Goal: Task Accomplishment & Management: Manage account settings

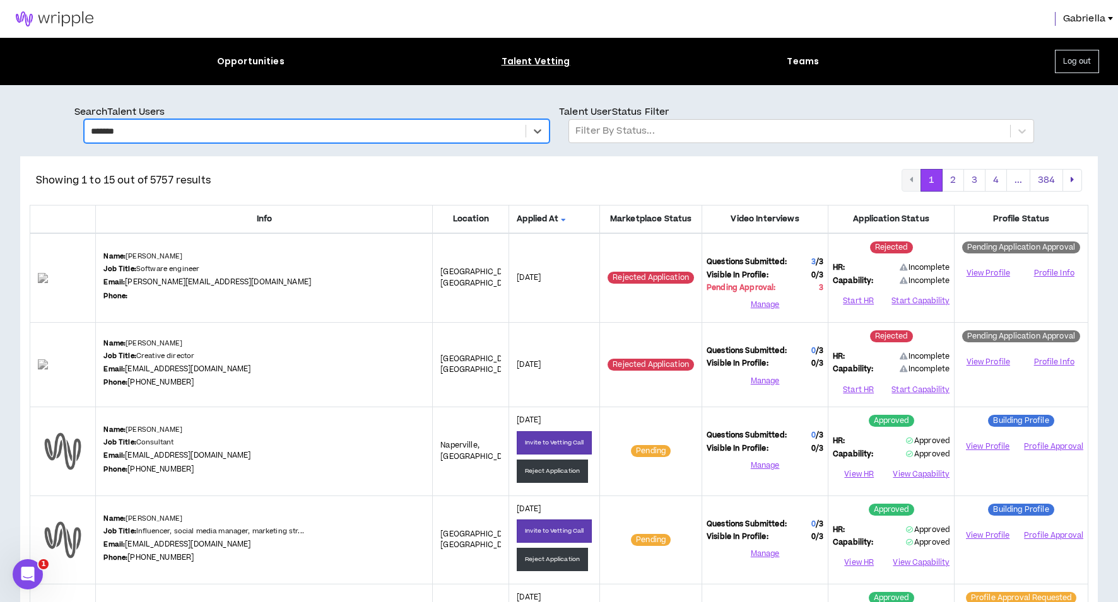
click at [136, 131] on div "*******" at bounding box center [305, 131] width 428 height 16
type input "***"
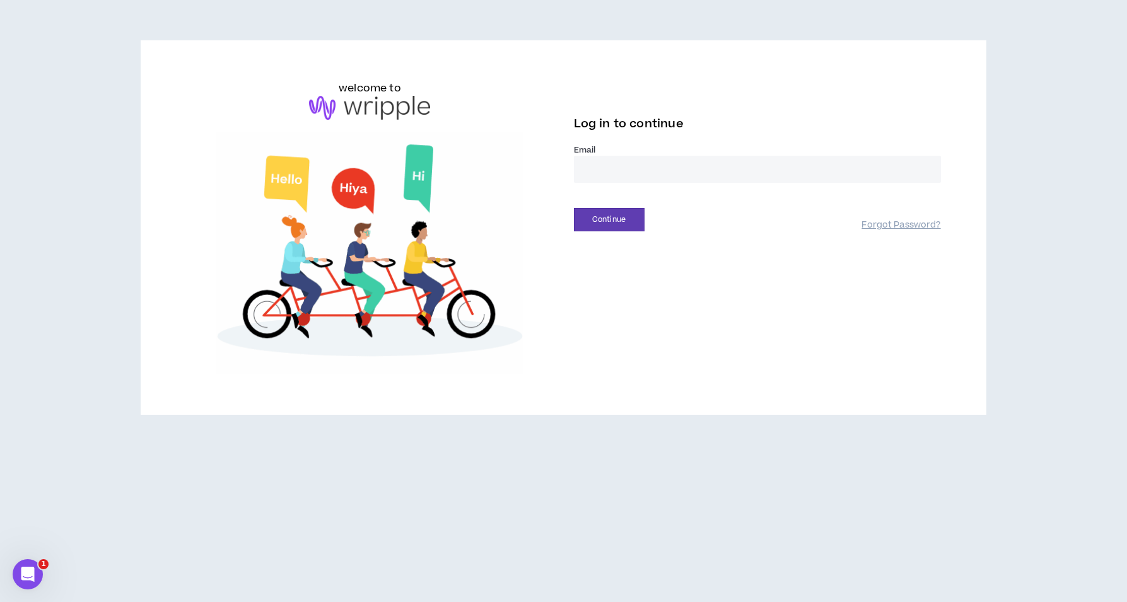
type input "**********"
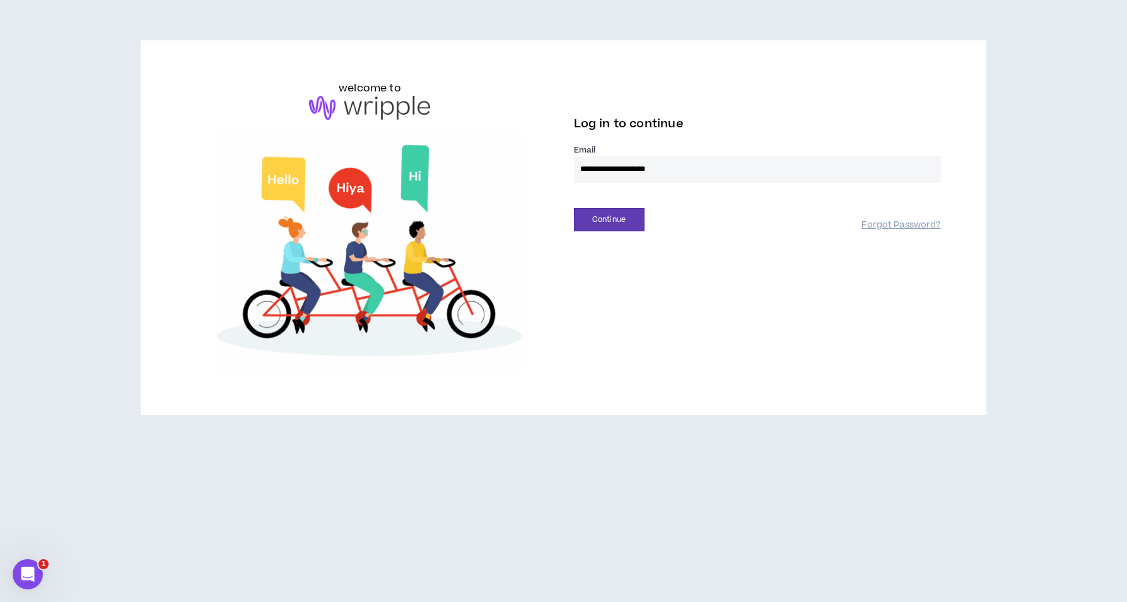
click at [609, 219] on button "Continue" at bounding box center [609, 219] width 71 height 23
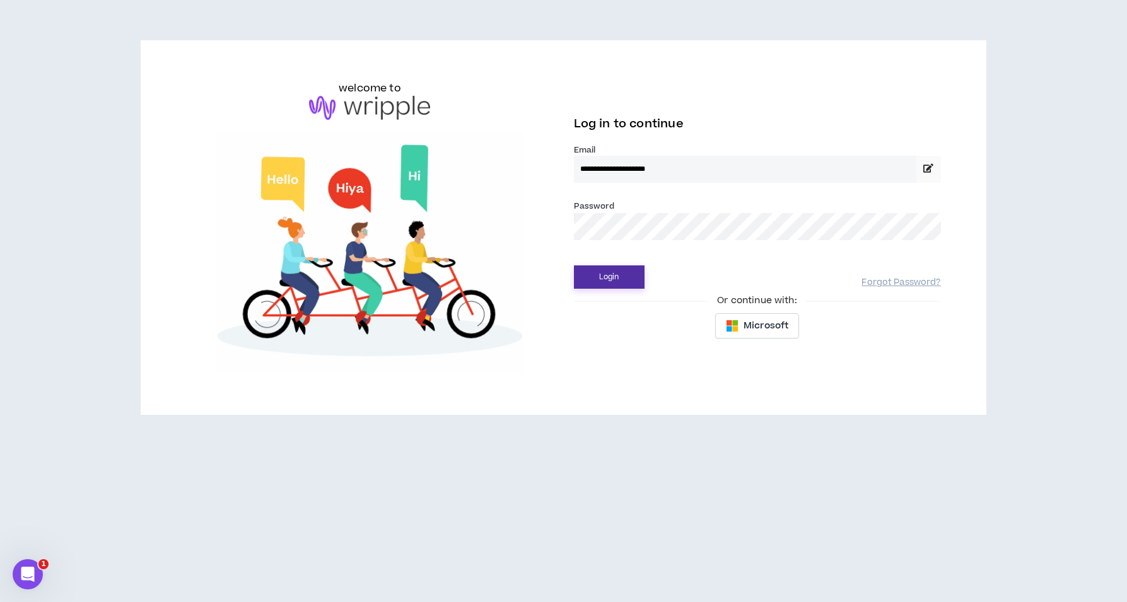
click at [598, 284] on button "Login" at bounding box center [609, 277] width 71 height 23
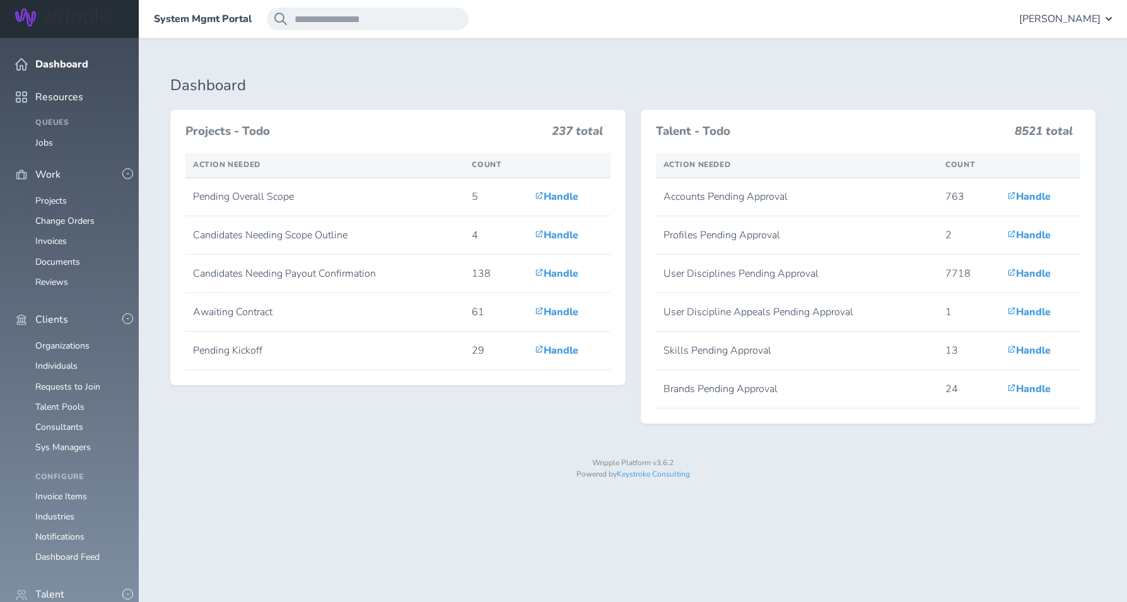
click at [1063, 21] on span "Gabriella Rico" at bounding box center [1059, 18] width 81 height 11
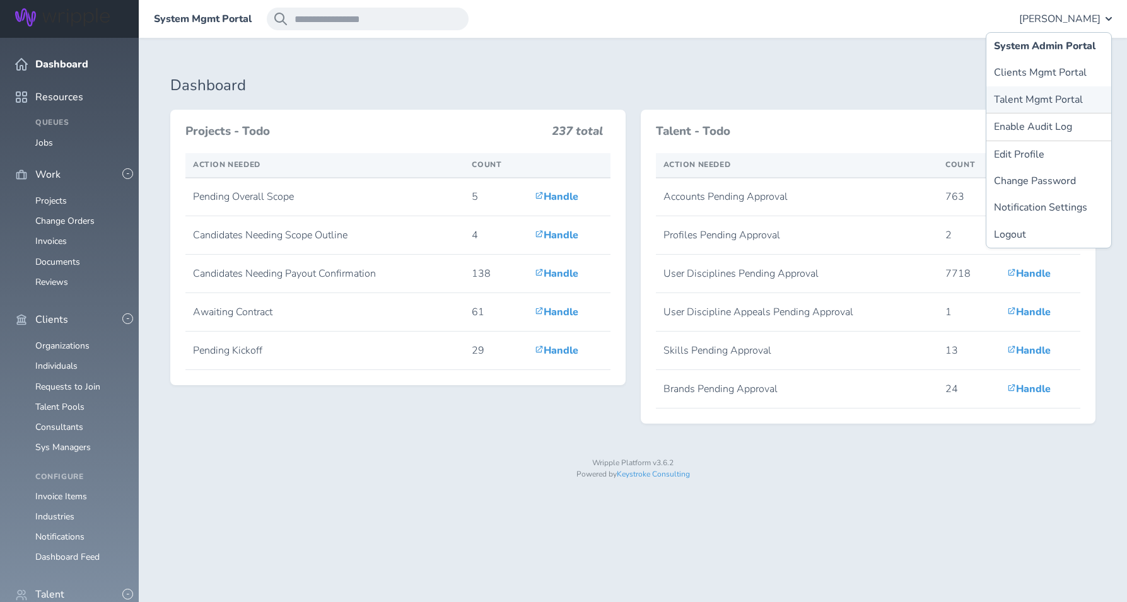
click at [1042, 103] on link "Talent Mgmt Portal" at bounding box center [1048, 99] width 125 height 26
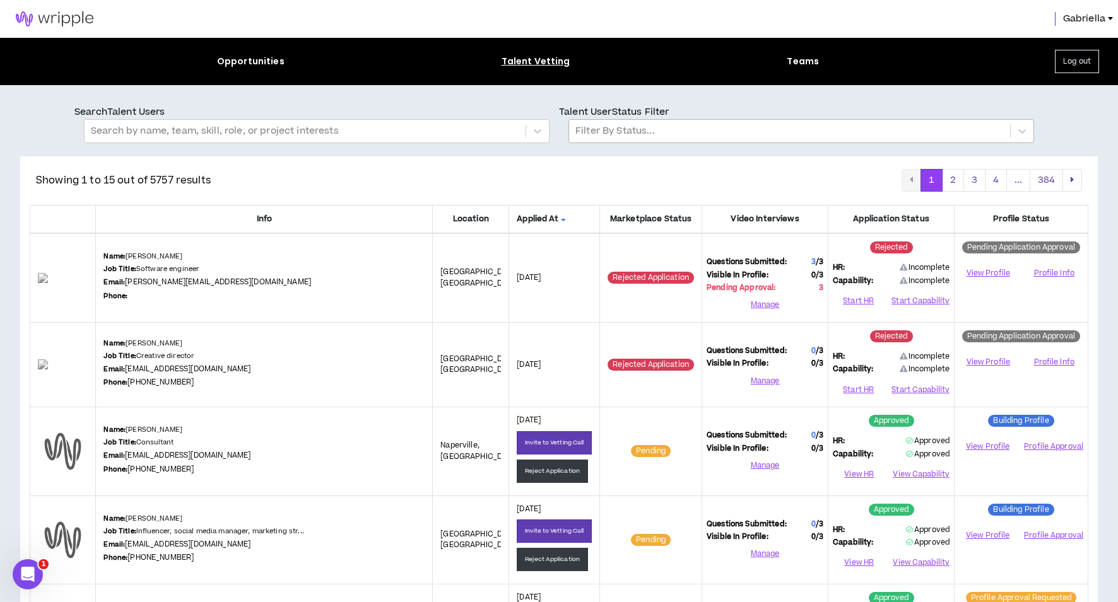
click at [640, 120] on div "Filter By Status..." at bounding box center [789, 130] width 441 height 21
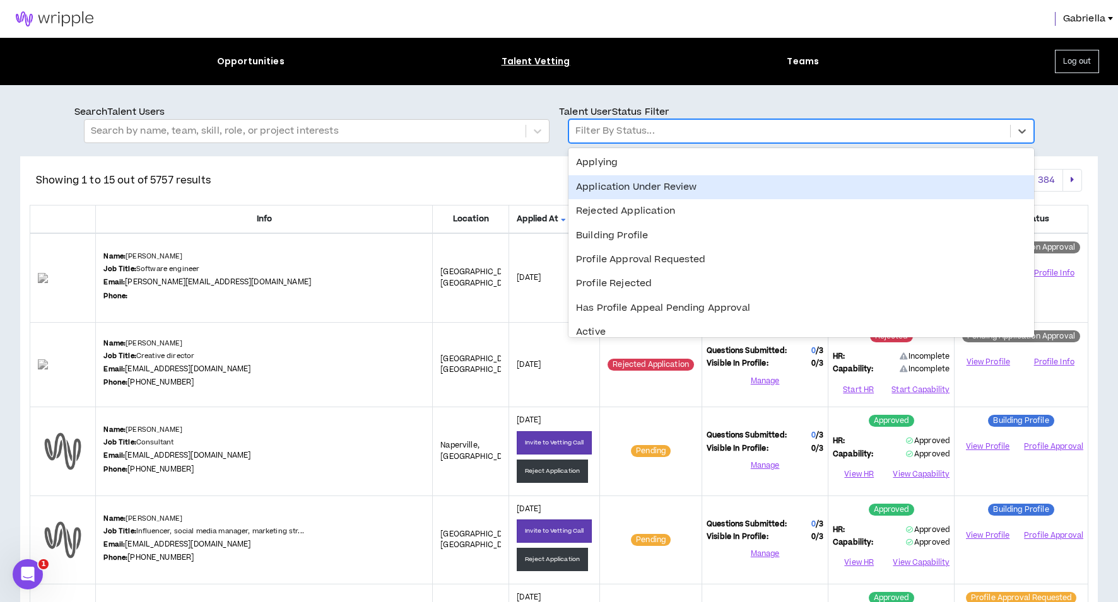
click at [616, 189] on div "Application Under Review" at bounding box center [800, 187] width 465 height 24
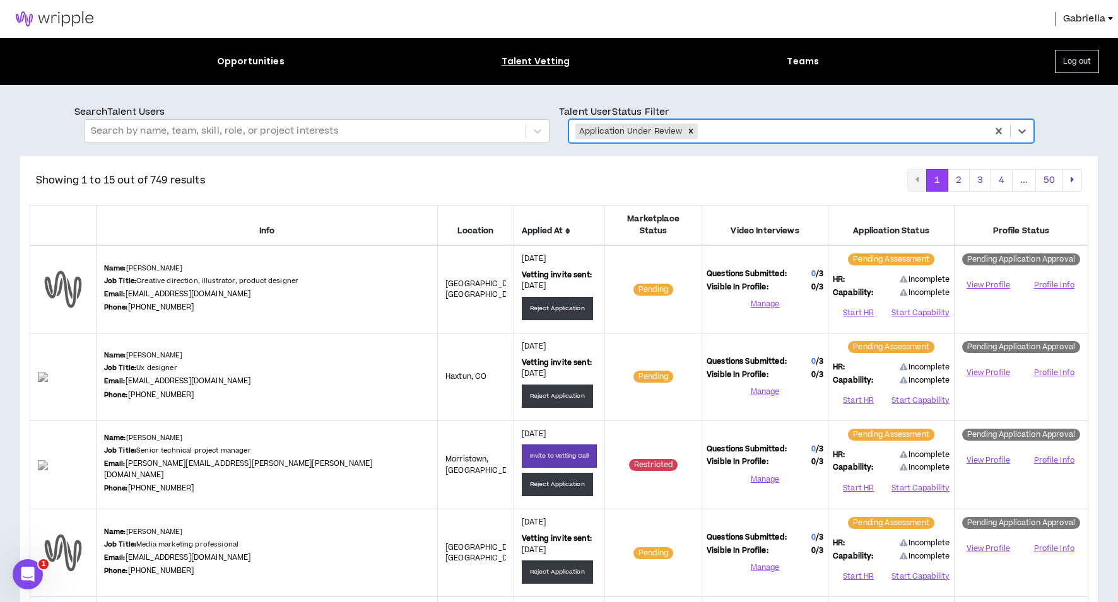
click at [565, 228] on icon at bounding box center [567, 232] width 5 height 8
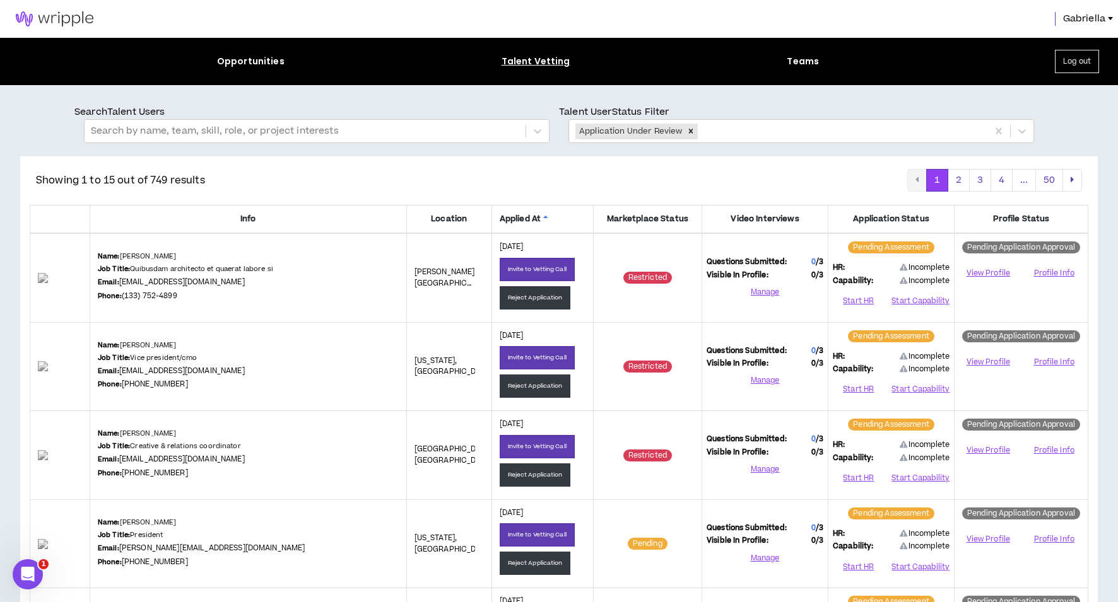
click at [523, 218] on span "Applied At" at bounding box center [543, 219] width 86 height 12
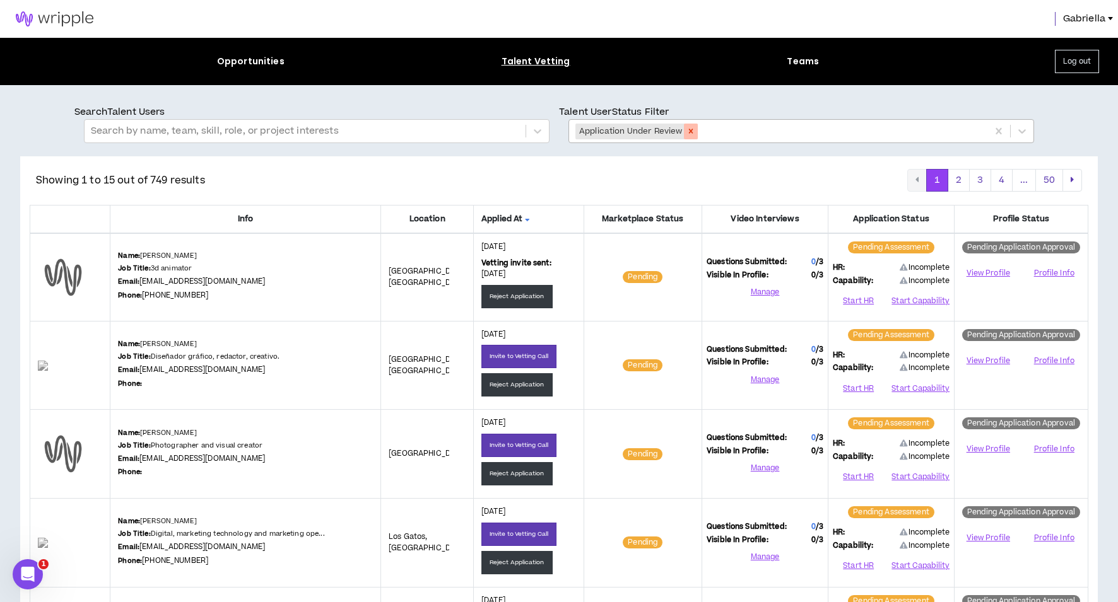
click at [692, 132] on icon "Remove Application Under Review" at bounding box center [690, 131] width 9 height 9
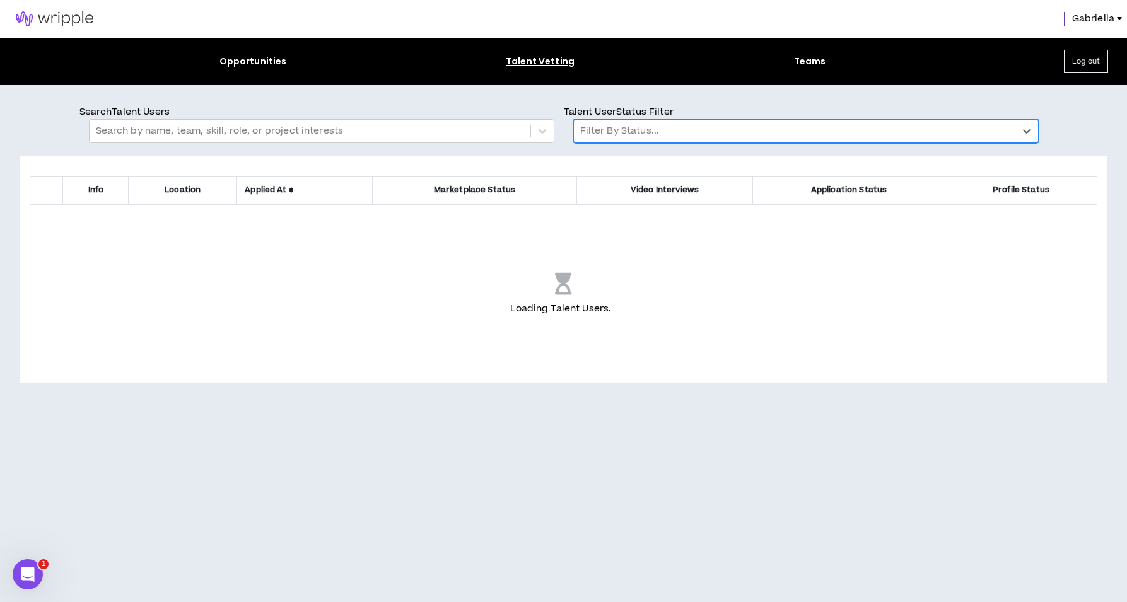
click at [645, 132] on div at bounding box center [794, 131] width 428 height 16
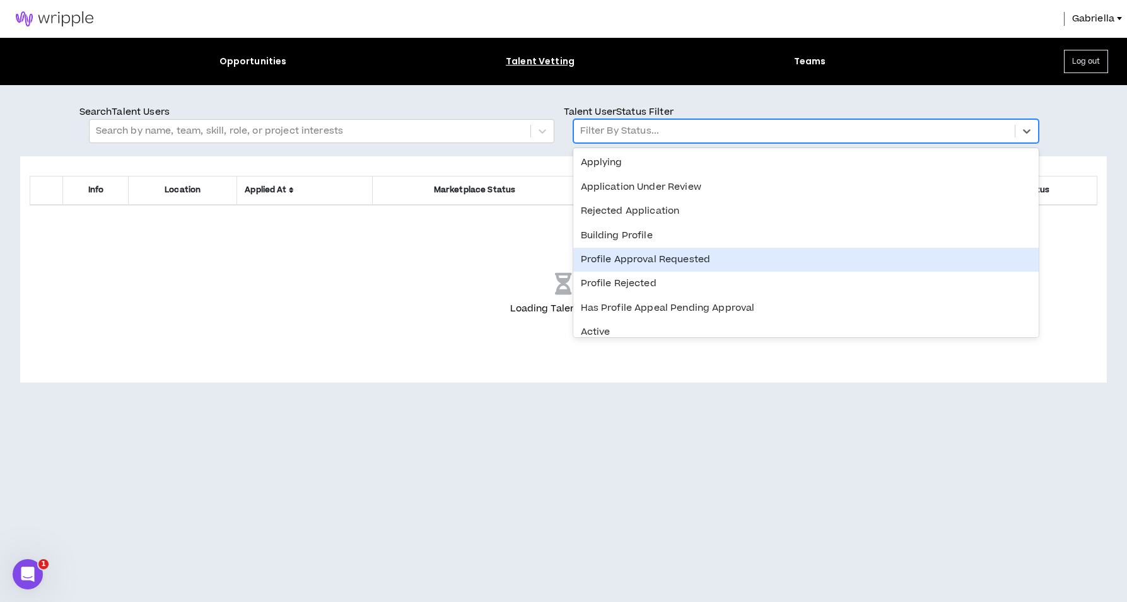
click at [619, 258] on div "Profile Approval Requested" at bounding box center [805, 260] width 465 height 24
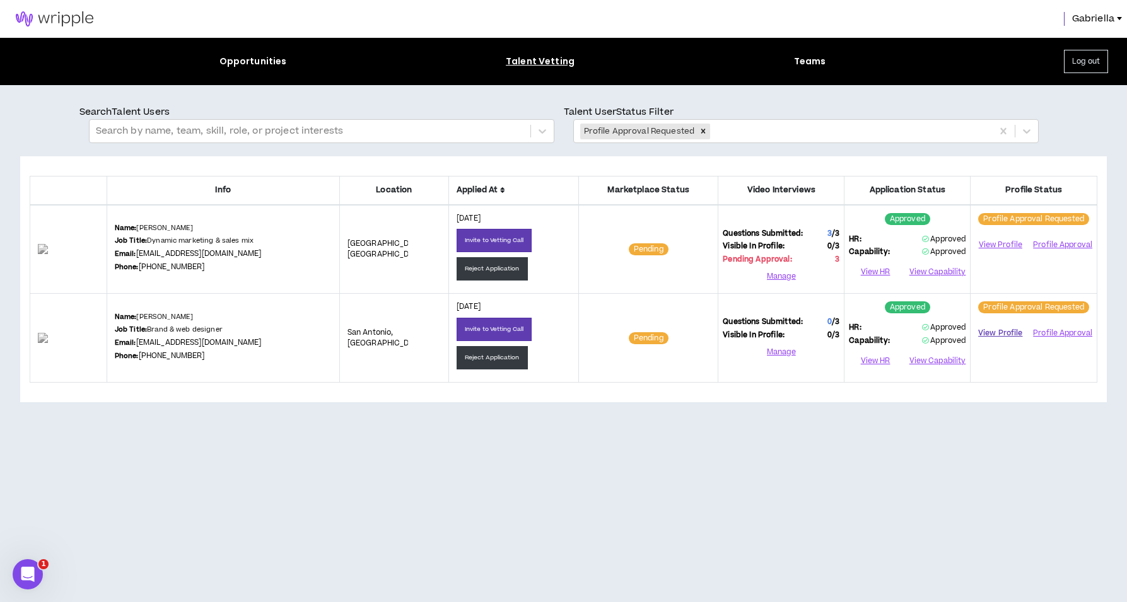
click at [994, 334] on link "View Profile" at bounding box center [1000, 333] width 50 height 22
click at [1056, 332] on button "Profile Approval" at bounding box center [1062, 333] width 61 height 19
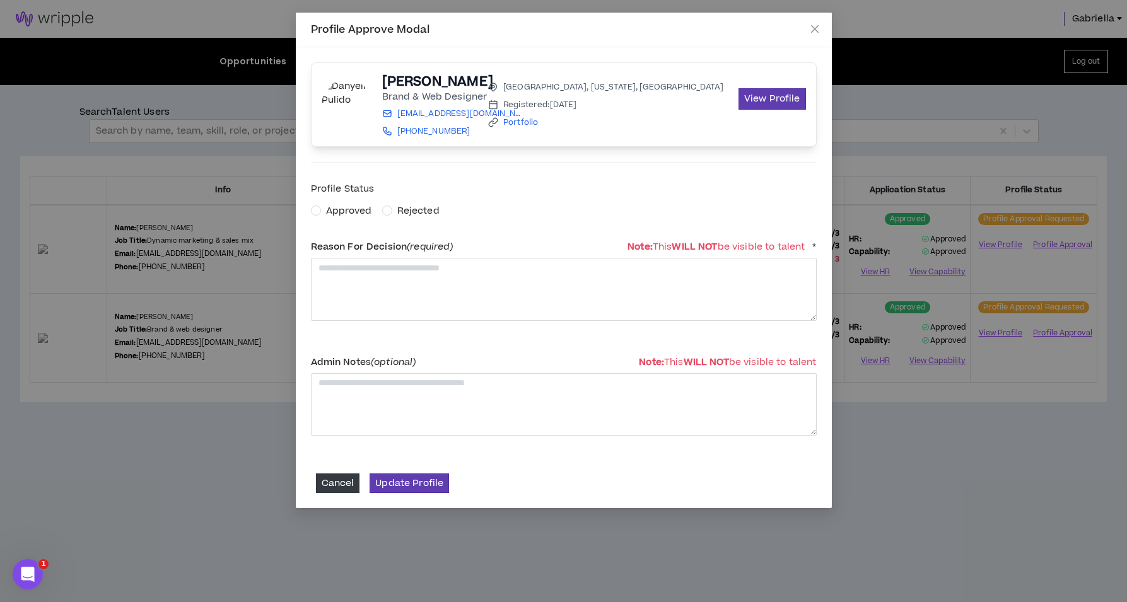
click at [332, 209] on span "Approved" at bounding box center [349, 210] width 46 height 13
click at [348, 267] on textarea at bounding box center [564, 289] width 506 height 62
type textarea "**********"
click at [408, 486] on button "Update Profile" at bounding box center [409, 484] width 79 height 20
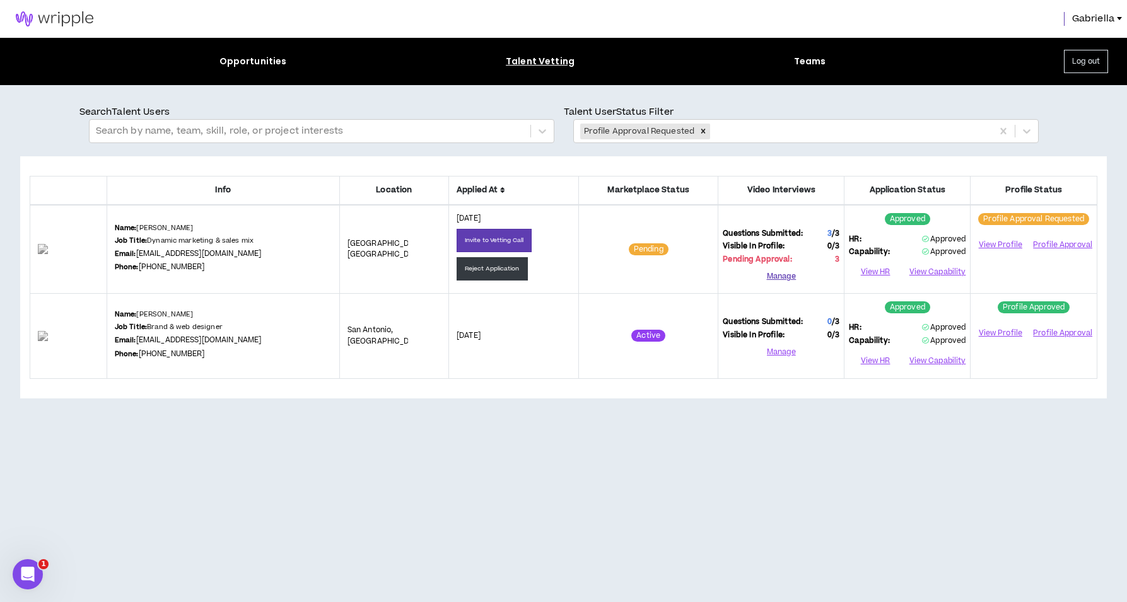
click at [787, 276] on button "Manage" at bounding box center [781, 276] width 117 height 19
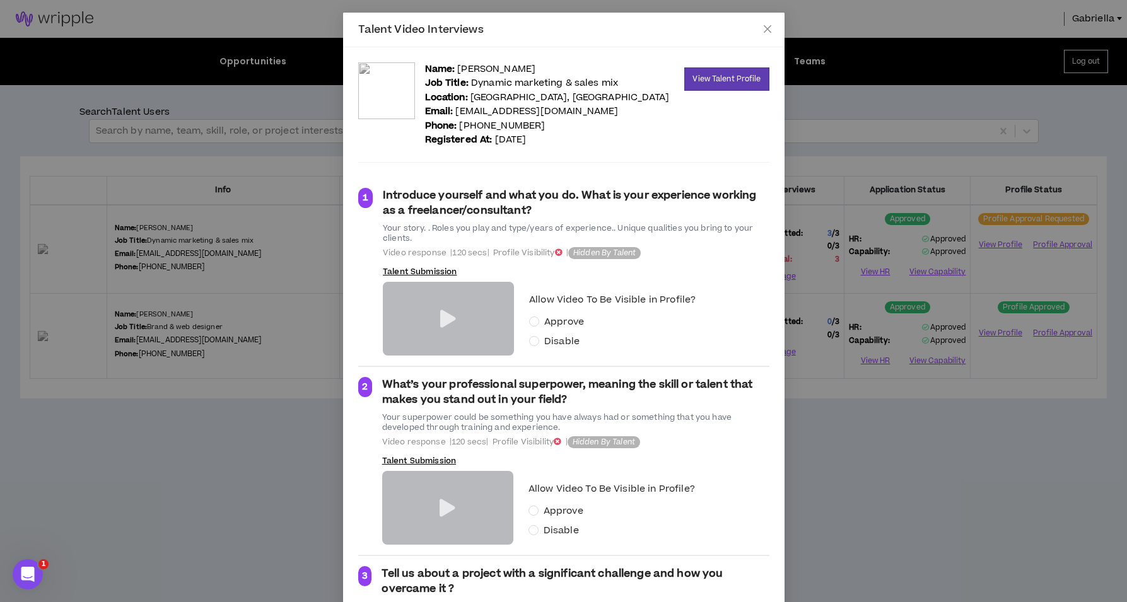
click at [440, 321] on icon at bounding box center [448, 319] width 16 height 18
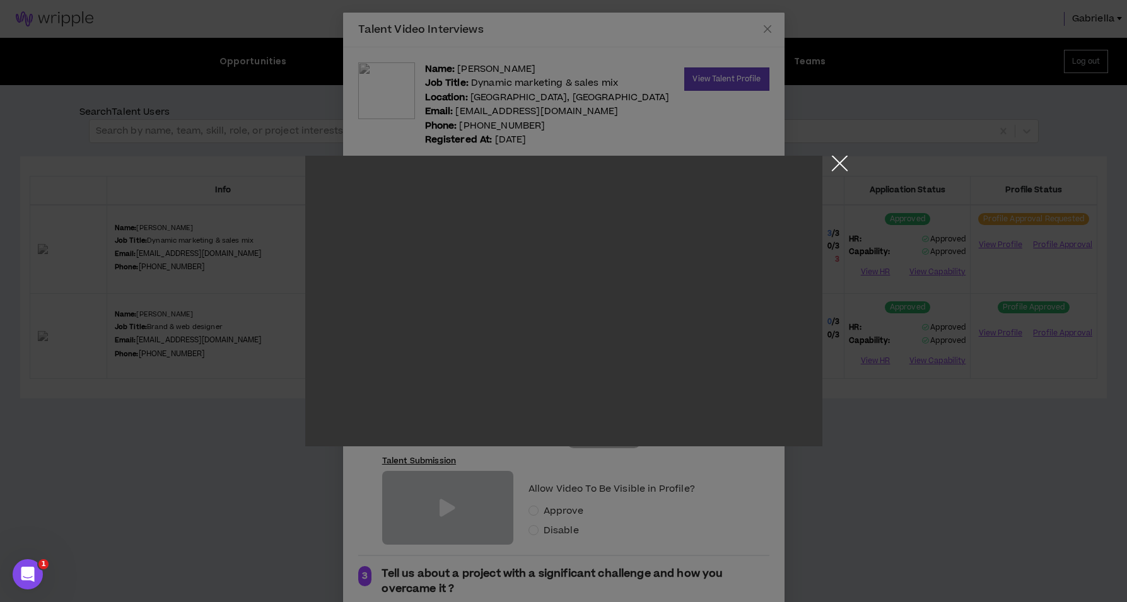
click at [836, 163] on button "Close the modal by clicking here" at bounding box center [840, 167] width 22 height 22
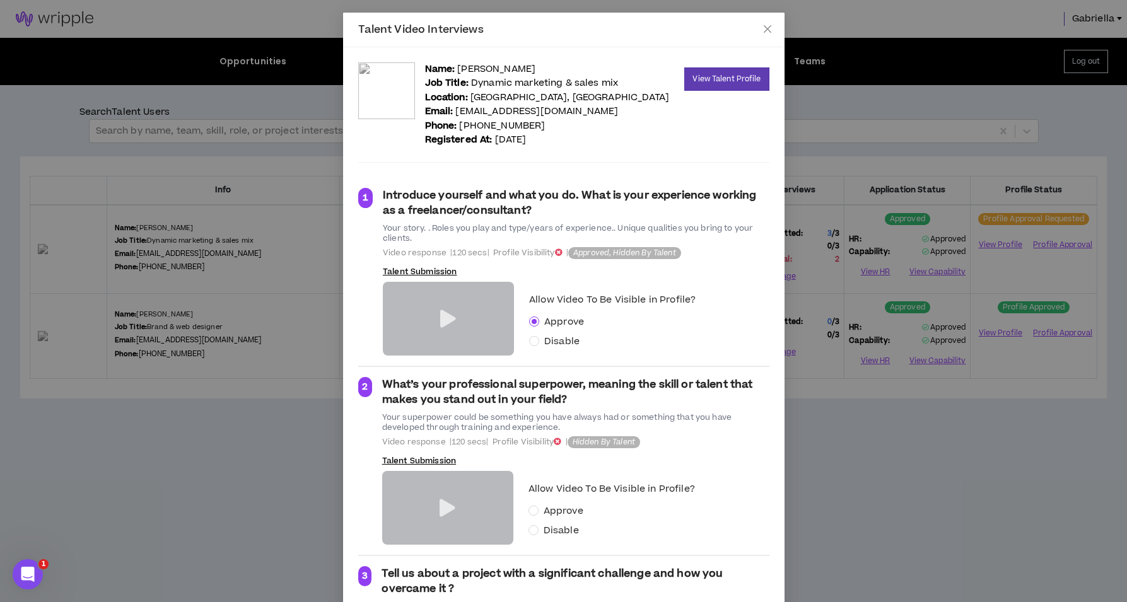
click at [443, 506] on icon at bounding box center [448, 509] width 16 height 18
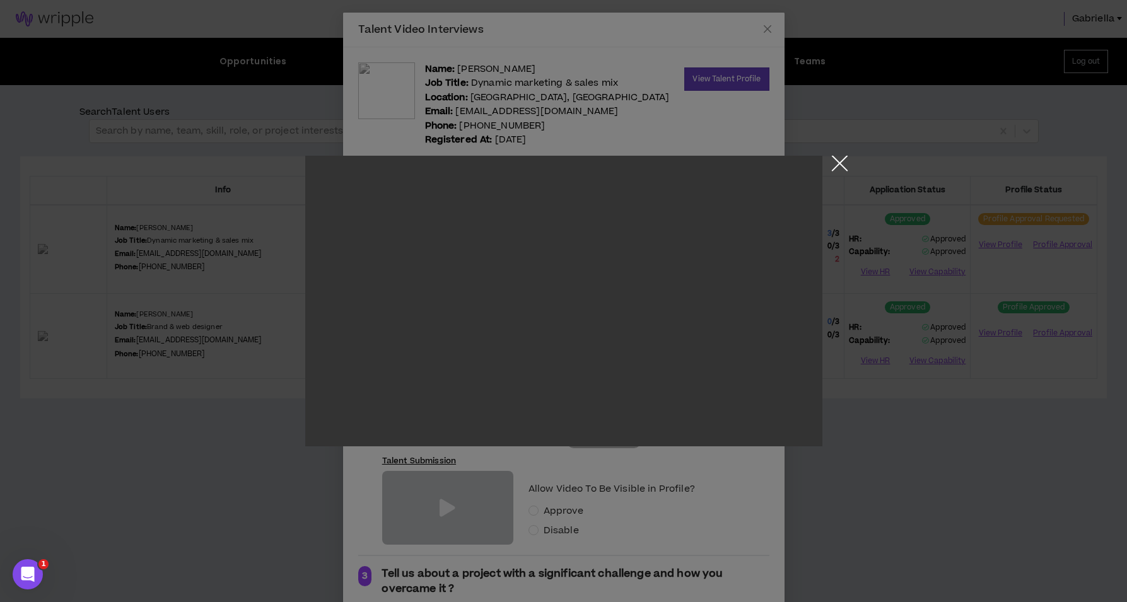
click at [838, 156] on button "Close the modal by clicking here" at bounding box center [840, 167] width 22 height 22
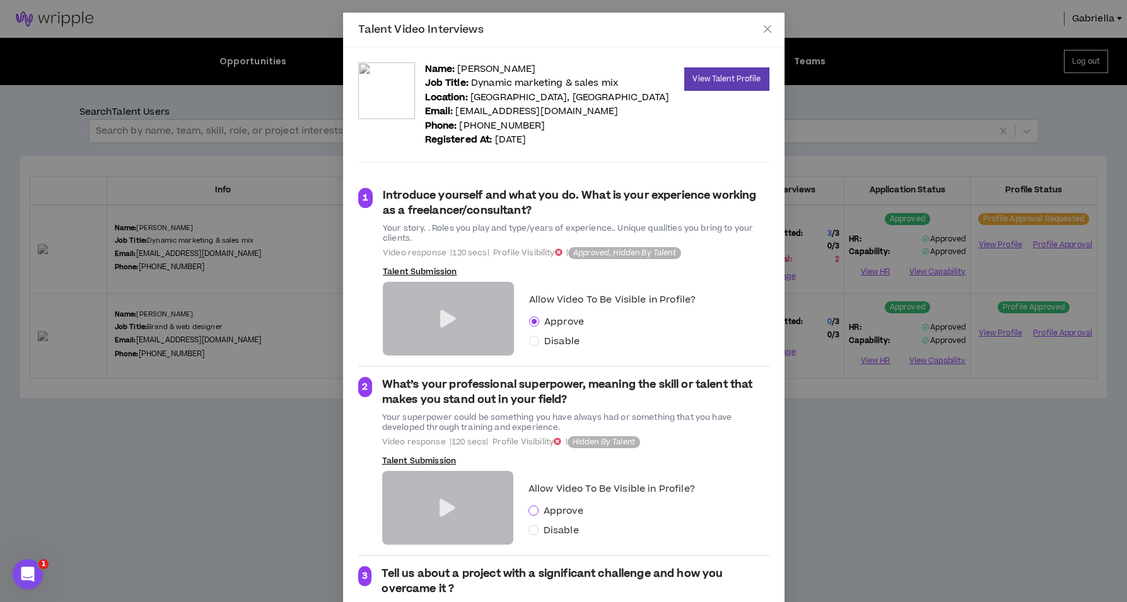
click at [532, 508] on span at bounding box center [534, 511] width 10 height 10
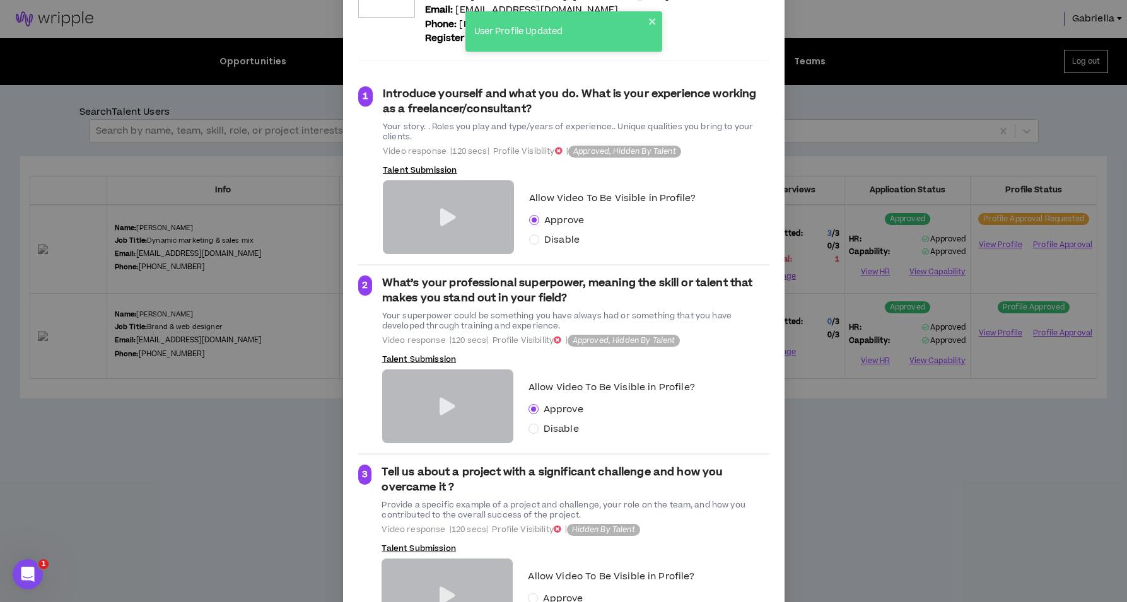
scroll to position [171, 0]
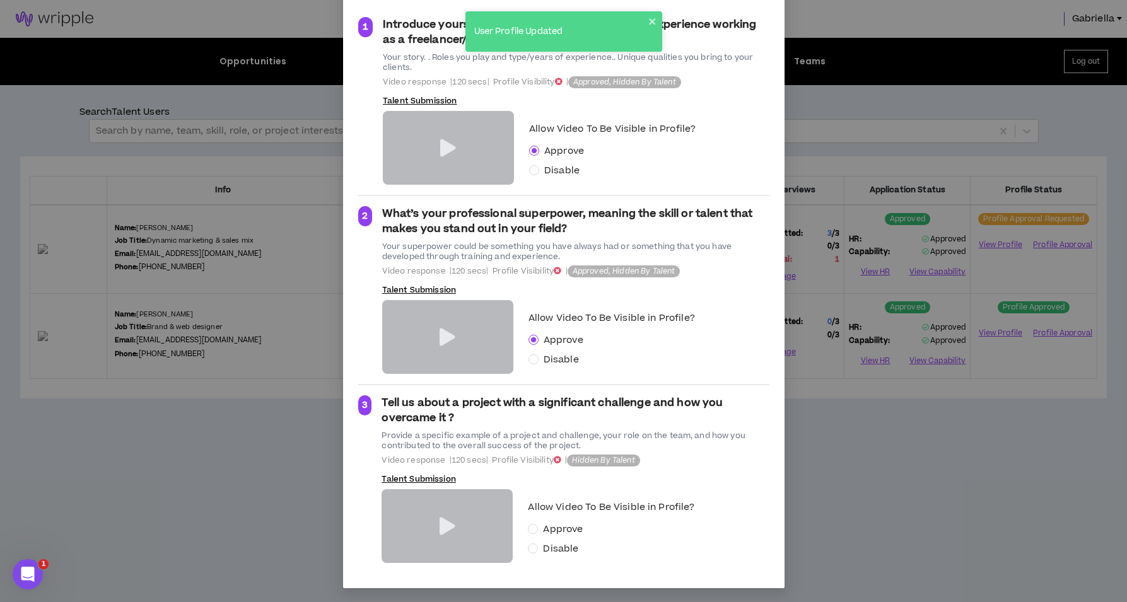
click at [440, 524] on icon at bounding box center [448, 527] width 16 height 18
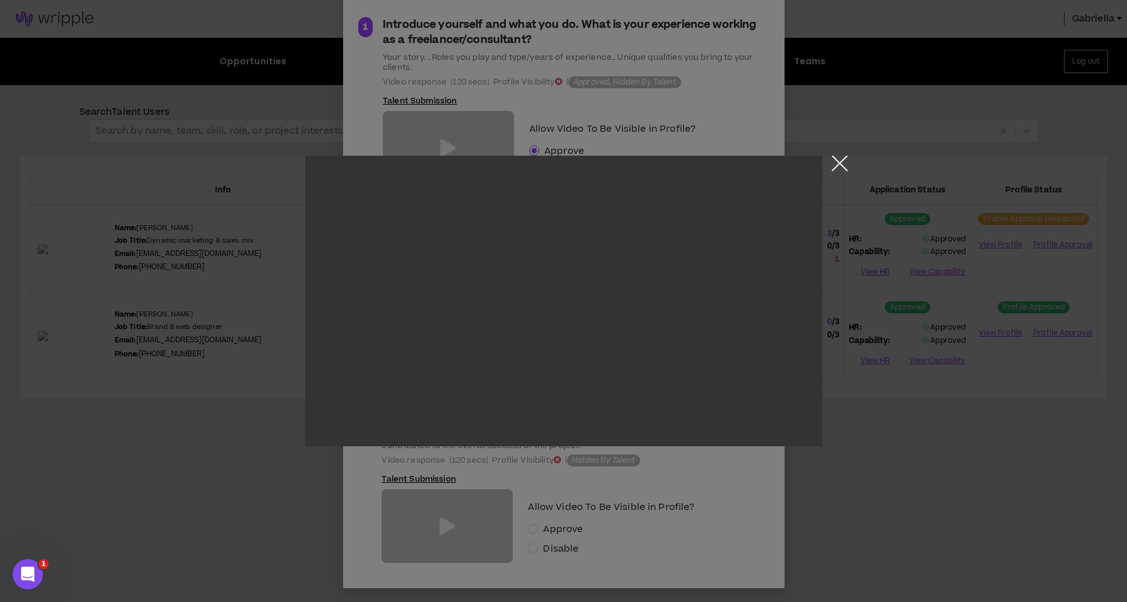
click at [838, 168] on button "Close the modal by clicking here" at bounding box center [840, 167] width 22 height 22
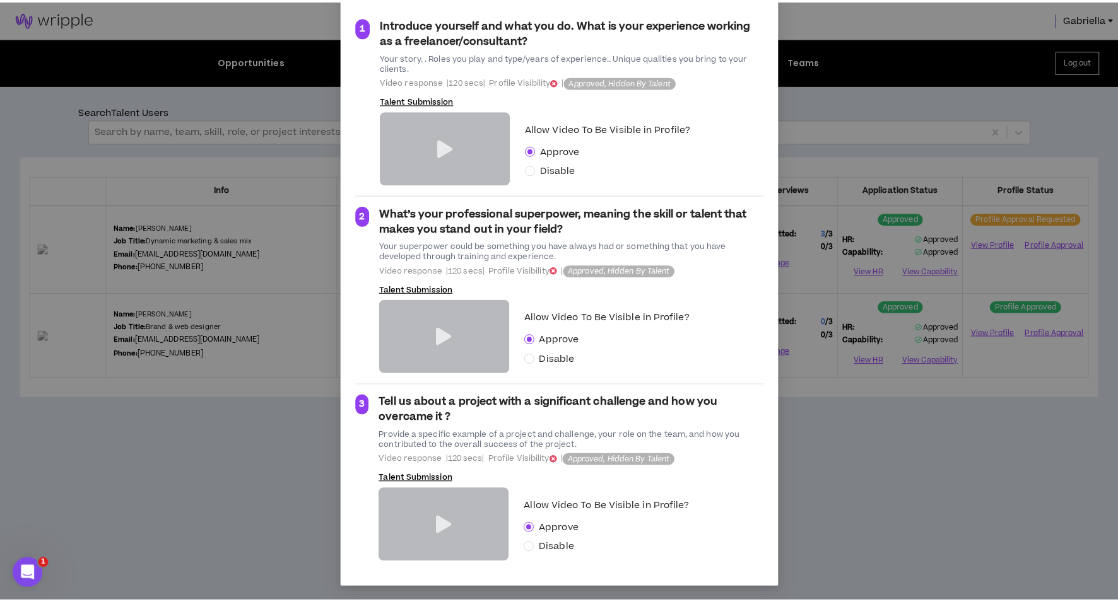
scroll to position [0, 0]
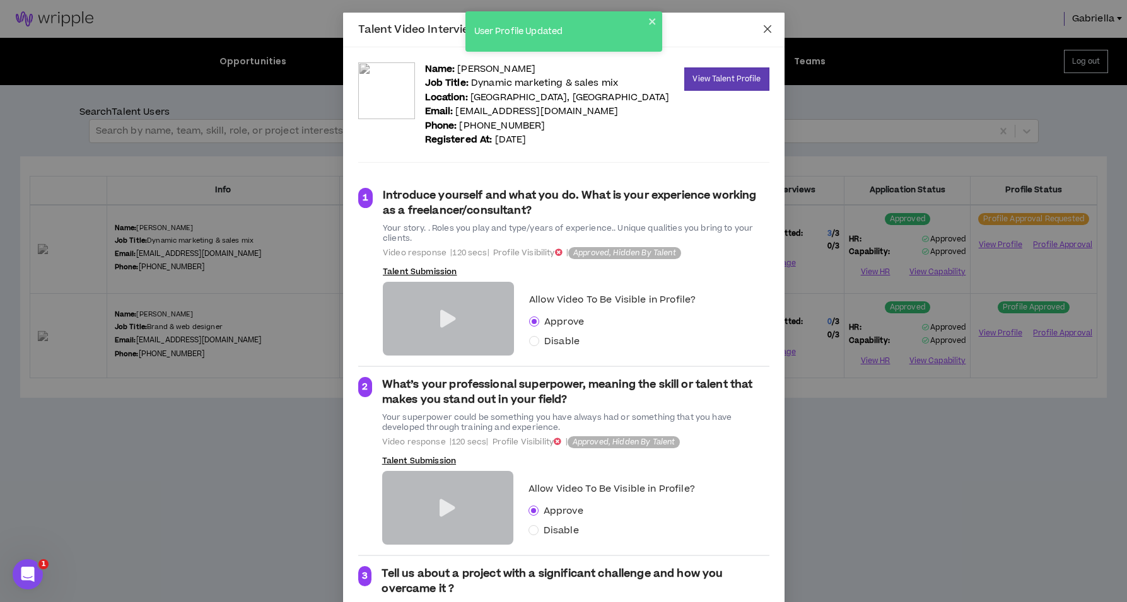
click at [763, 27] on icon "close" at bounding box center [767, 29] width 8 height 8
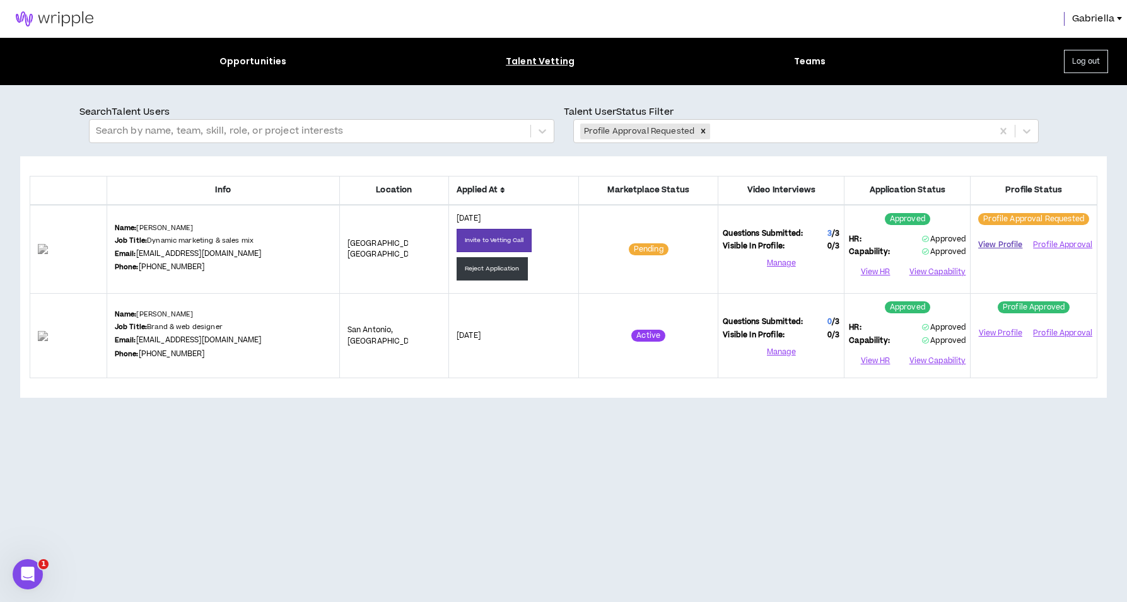
click at [1001, 247] on link "View Profile" at bounding box center [1000, 245] width 50 height 22
click at [1053, 243] on button "Profile Approval" at bounding box center [1062, 244] width 61 height 19
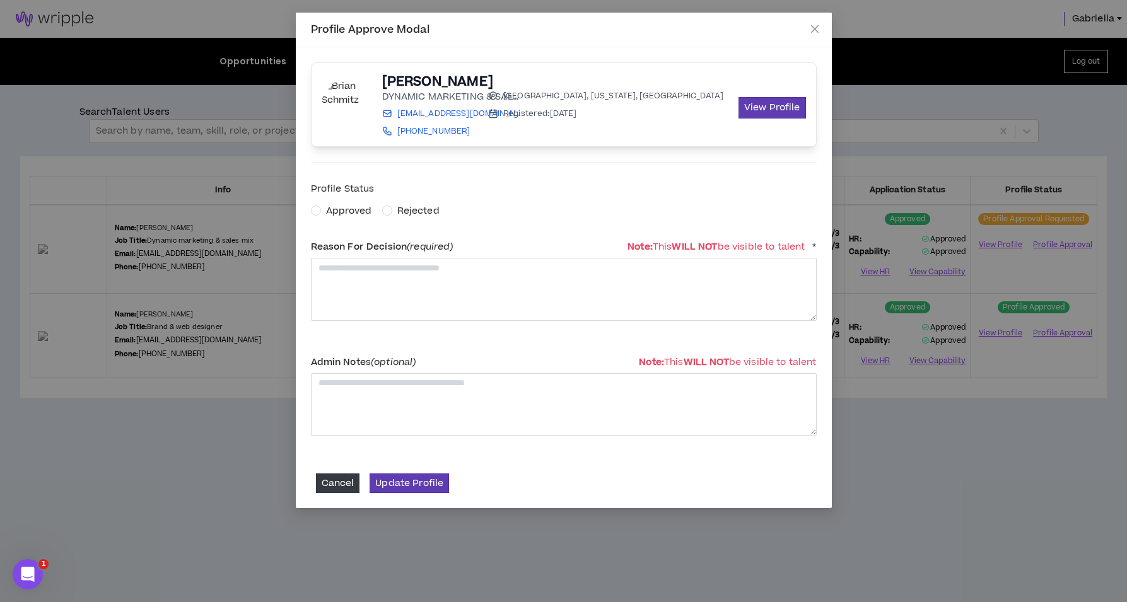
click at [337, 213] on span "Approved" at bounding box center [349, 210] width 46 height 13
click at [358, 281] on textarea at bounding box center [564, 289] width 506 height 62
type textarea "**********"
click at [400, 483] on button "Update Profile" at bounding box center [409, 484] width 79 height 20
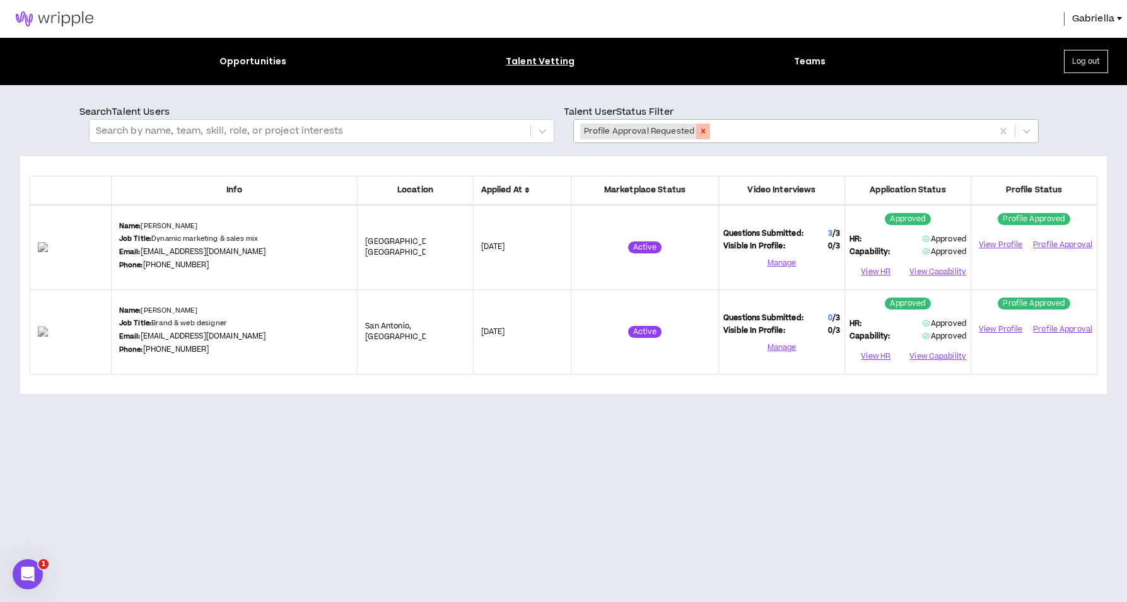
click at [701, 131] on icon "Remove Profile Approval Requested" at bounding box center [703, 131] width 4 height 4
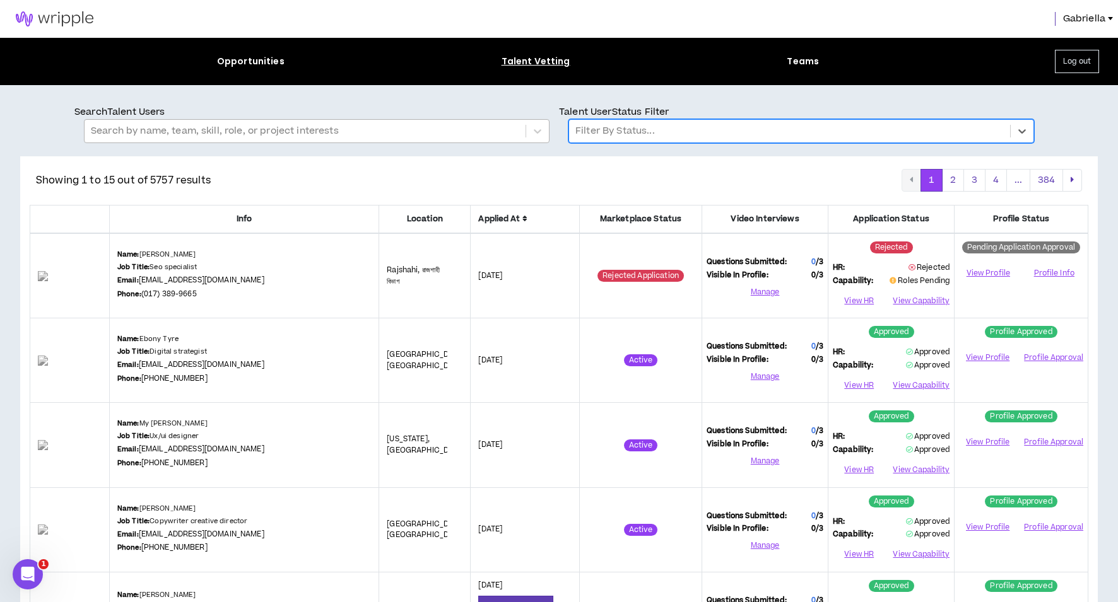
click at [137, 126] on div at bounding box center [305, 131] width 428 height 16
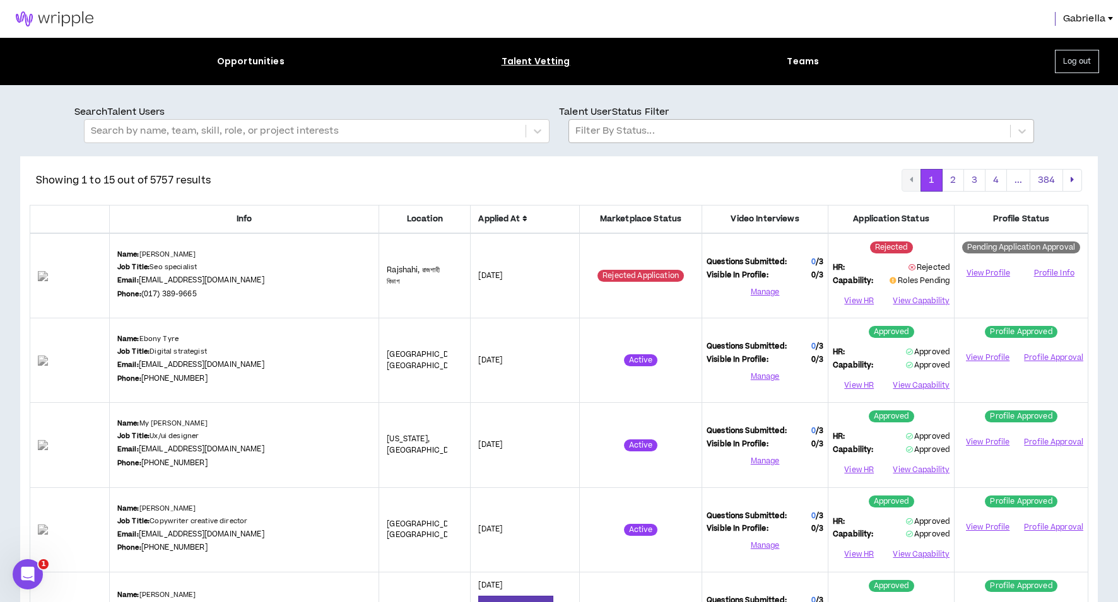
click at [48, 18] on img at bounding box center [54, 18] width 109 height 15
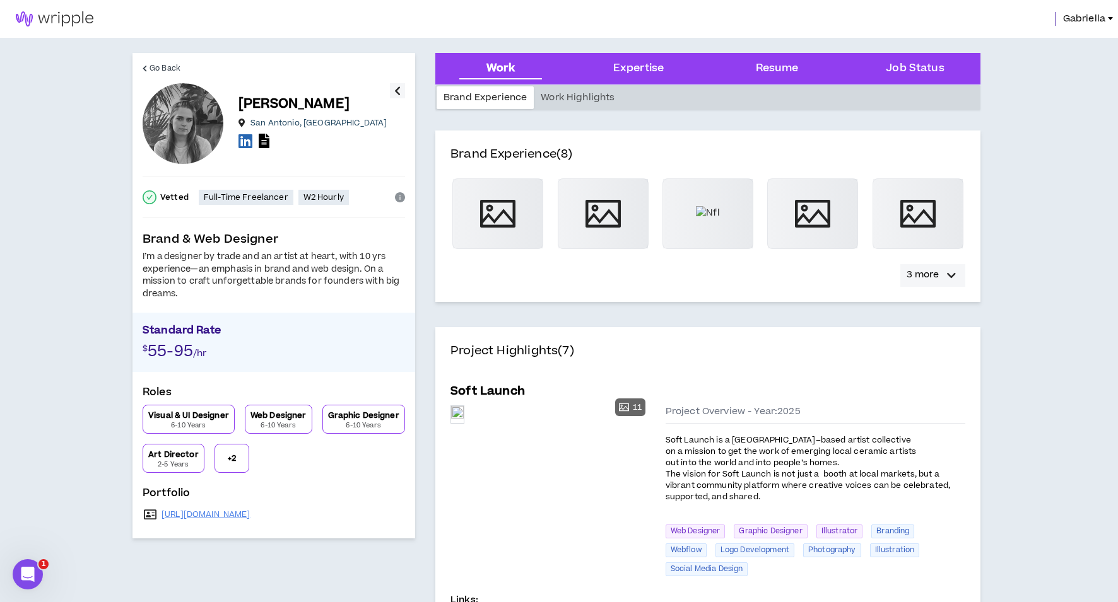
click at [947, 274] on icon "button" at bounding box center [951, 275] width 9 height 15
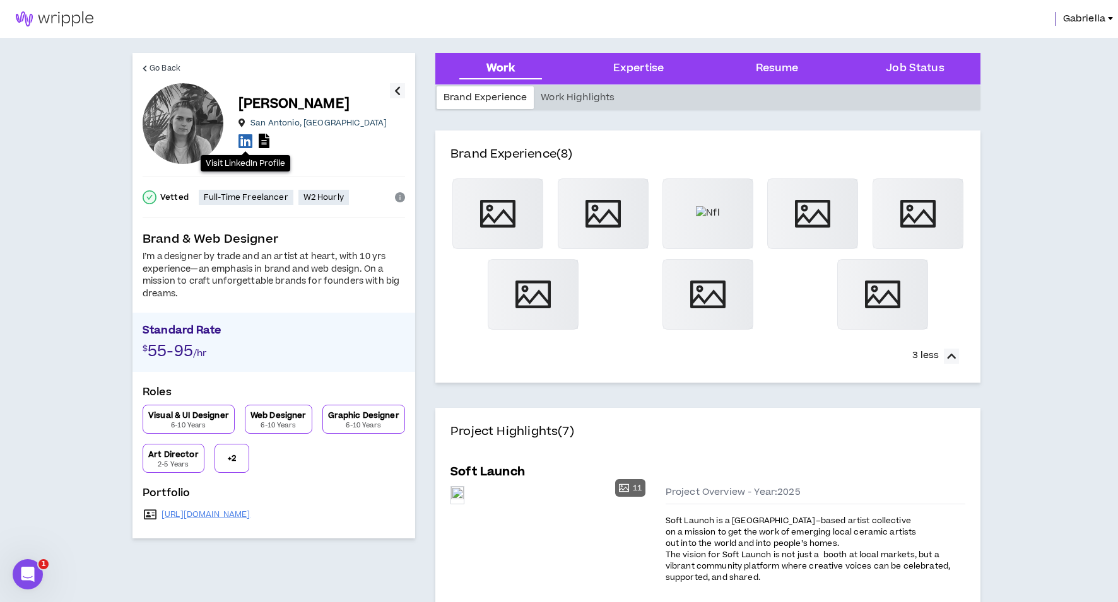
click at [244, 144] on icon at bounding box center [245, 141] width 14 height 16
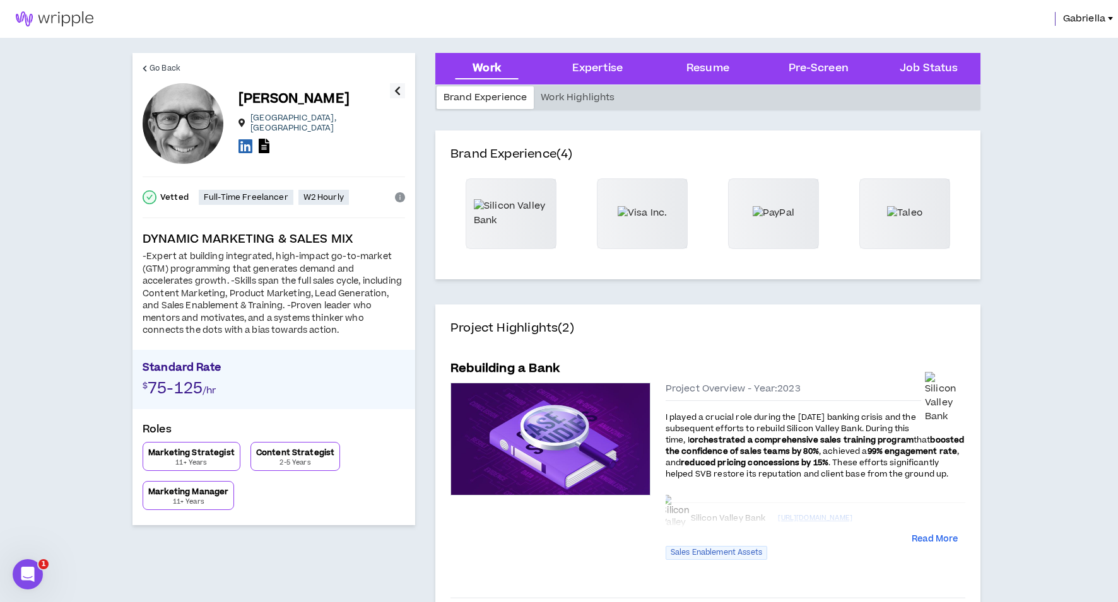
click at [245, 144] on icon at bounding box center [245, 146] width 14 height 16
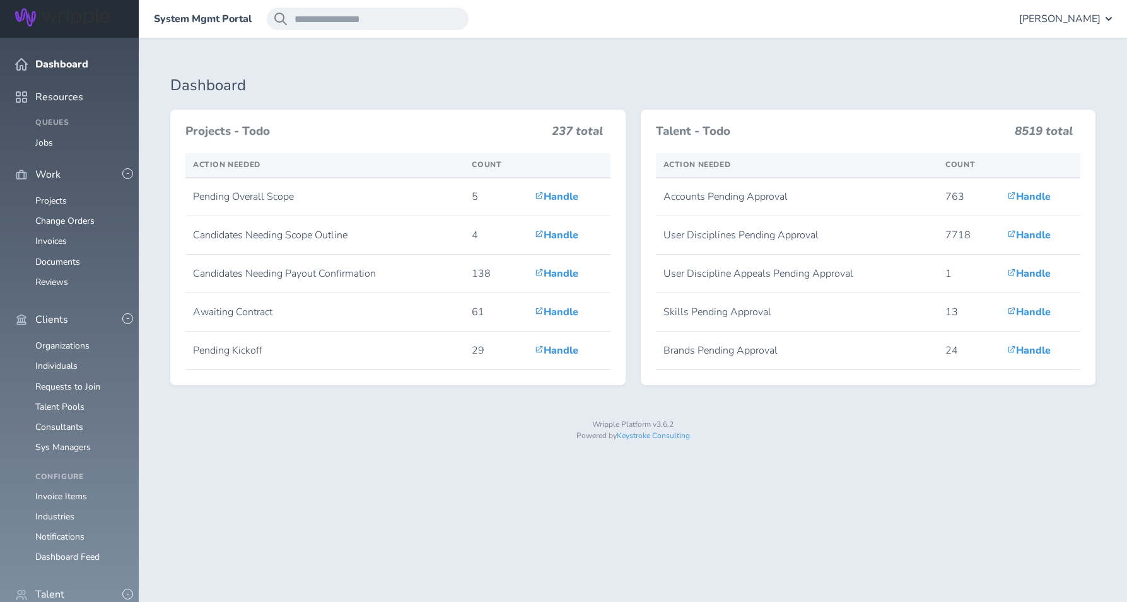
click at [1081, 23] on span "[PERSON_NAME]" at bounding box center [1059, 18] width 81 height 11
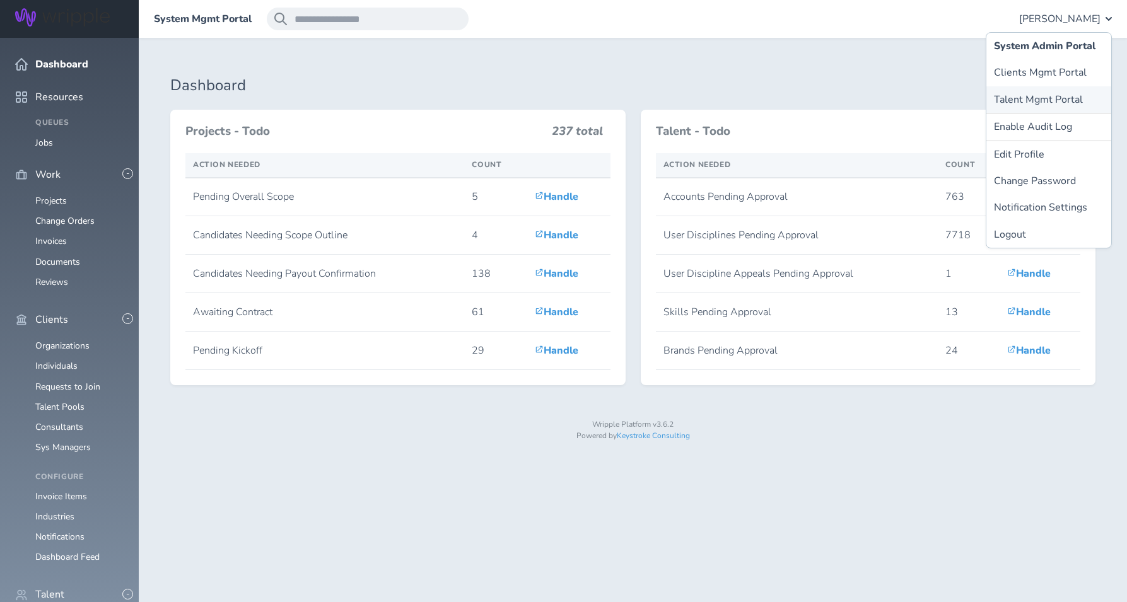
click at [1029, 102] on link "Talent Mgmt Portal" at bounding box center [1048, 99] width 125 height 26
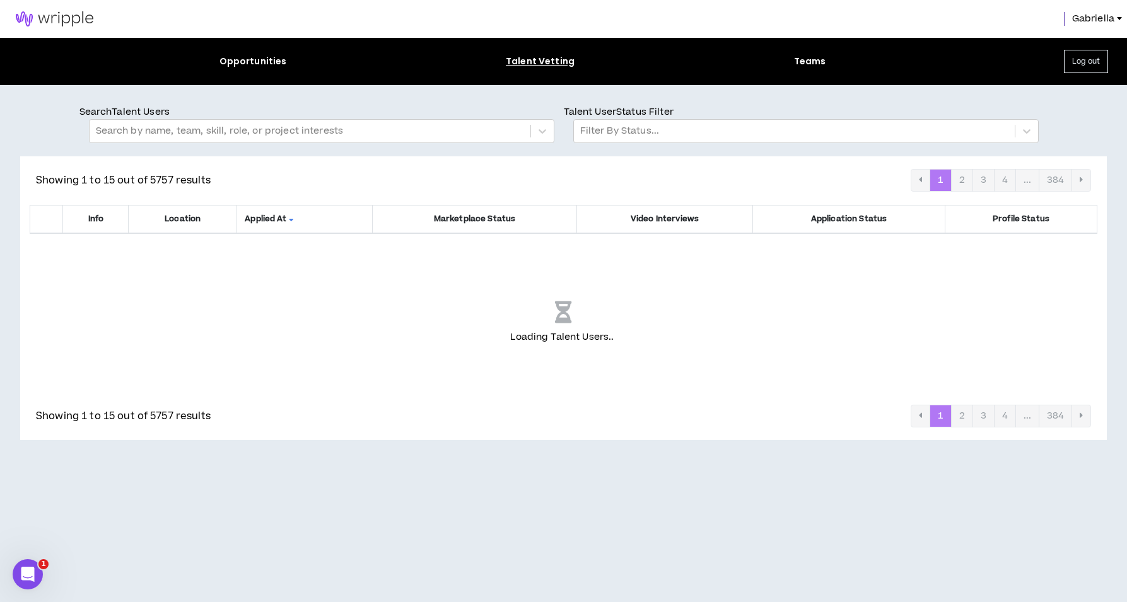
click at [66, 8] on link at bounding box center [54, 19] width 109 height 38
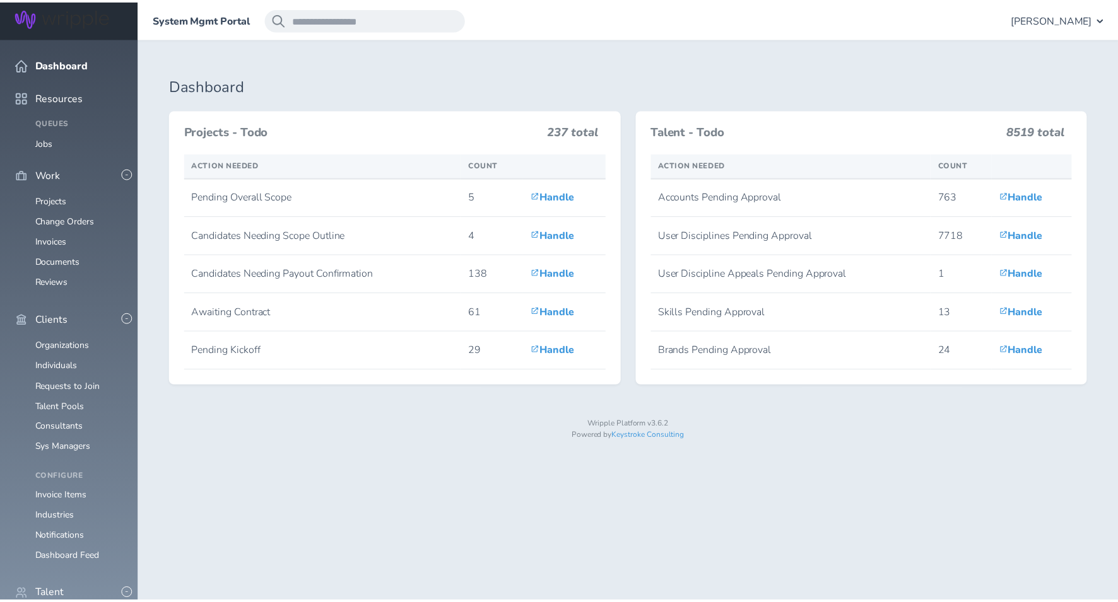
scroll to position [394, 0]
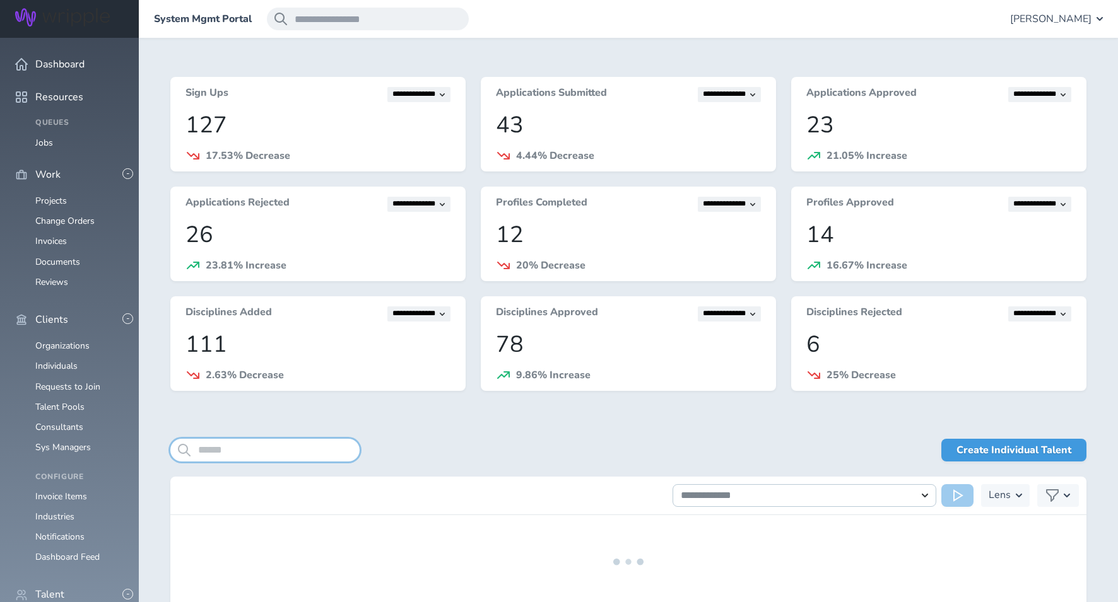
click at [229, 450] on input "search" at bounding box center [264, 450] width 189 height 23
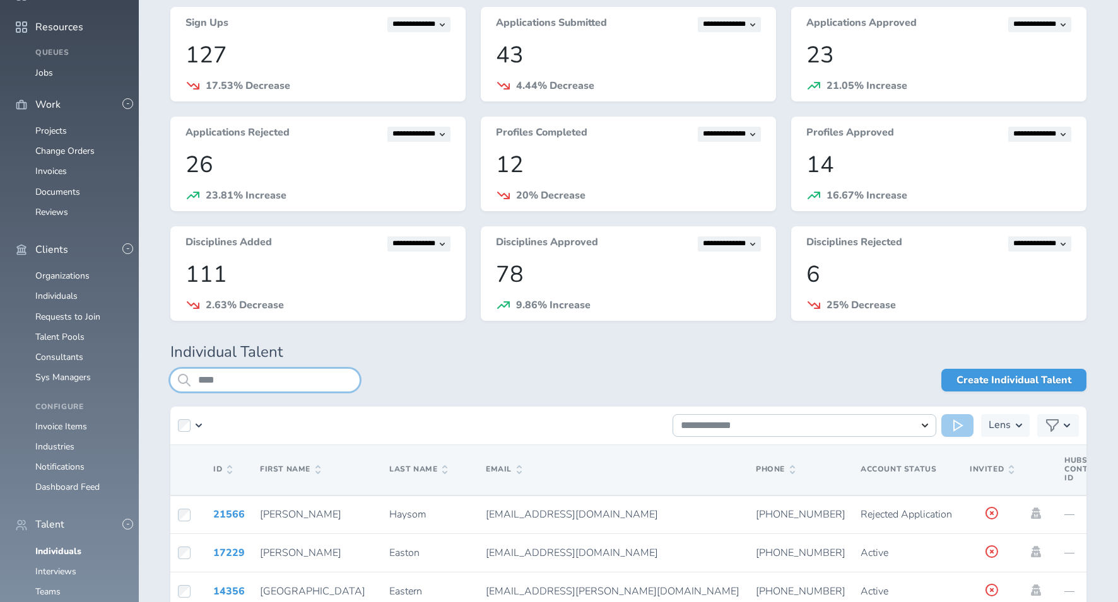
scroll to position [203, 0]
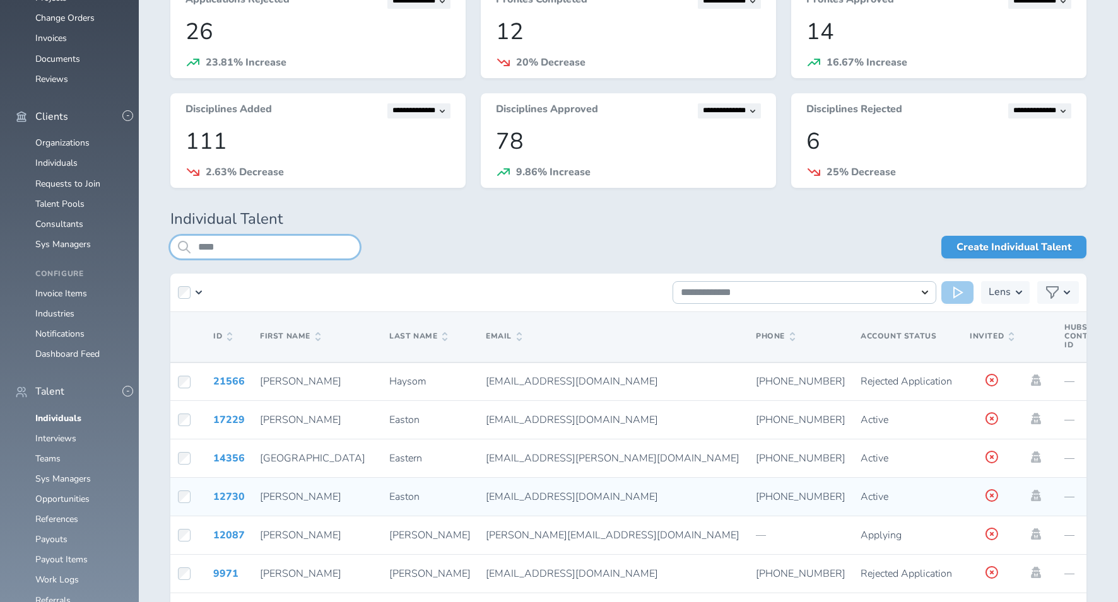
type input "****"
click at [984, 496] on icon at bounding box center [991, 495] width 15 height 15
click at [1031, 493] on icon at bounding box center [1036, 495] width 10 height 11
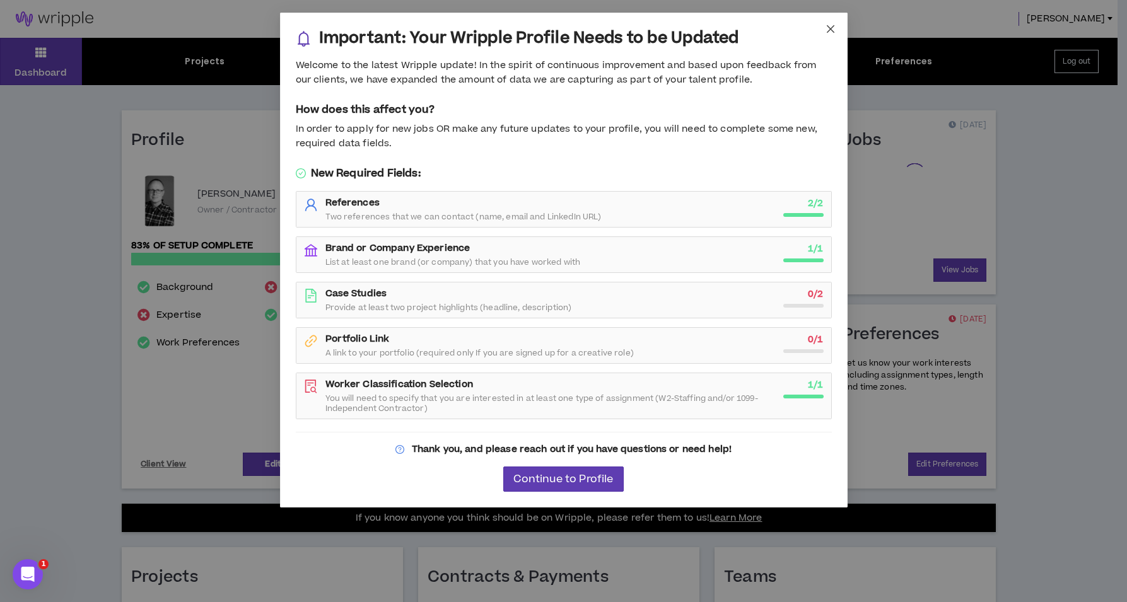
click at [832, 26] on icon "close" at bounding box center [831, 29] width 10 height 10
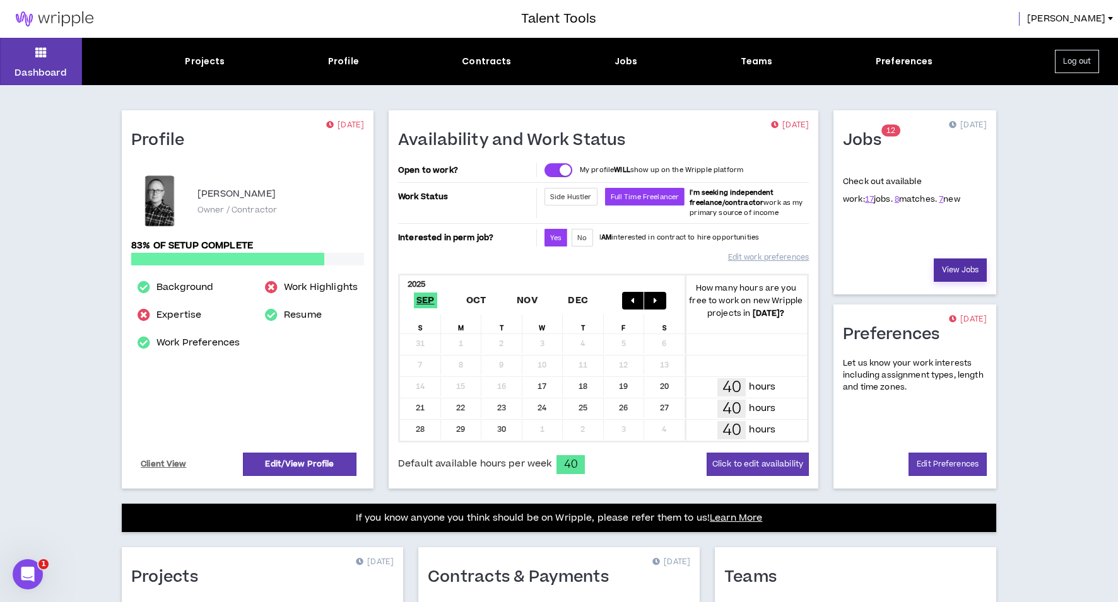
click at [962, 274] on link "View Jobs" at bounding box center [959, 270] width 53 height 23
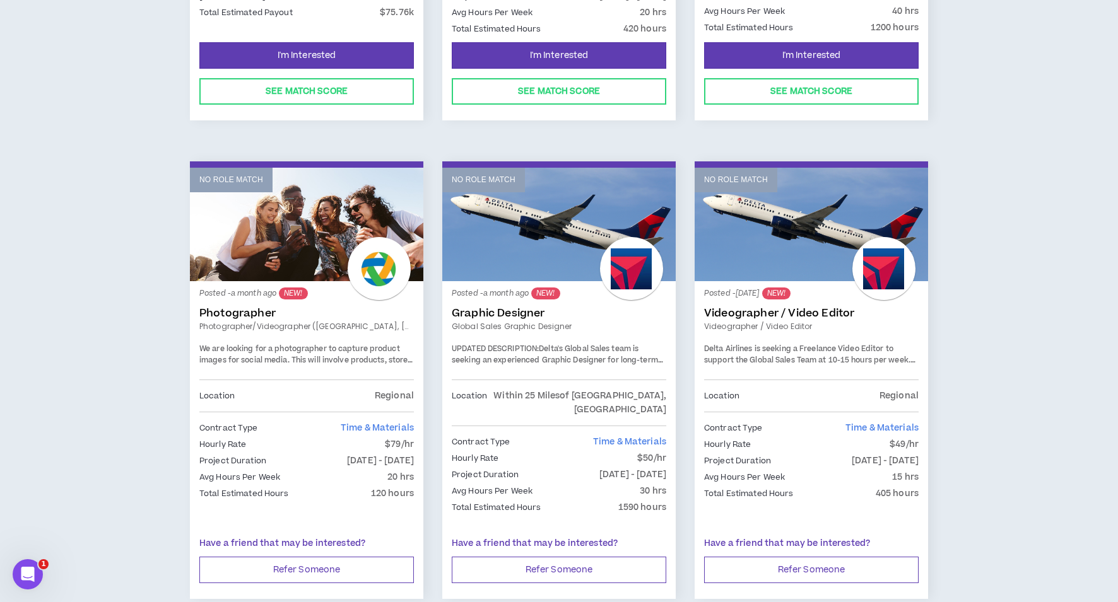
scroll to position [2039, 0]
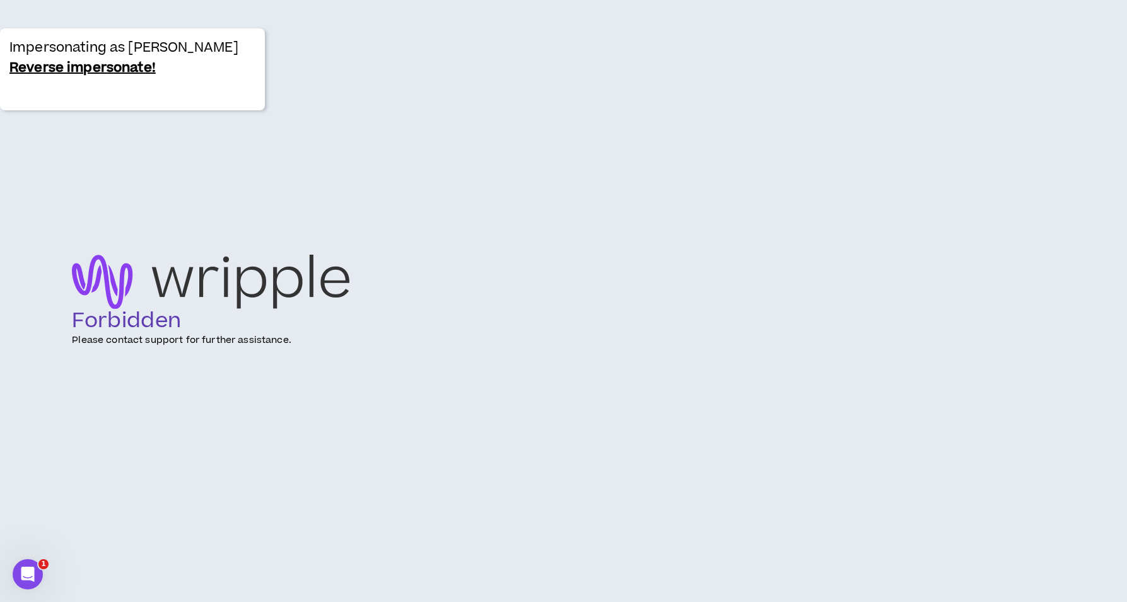
click at [68, 70] on link "Reverse impersonate!" at bounding box center [82, 68] width 146 height 20
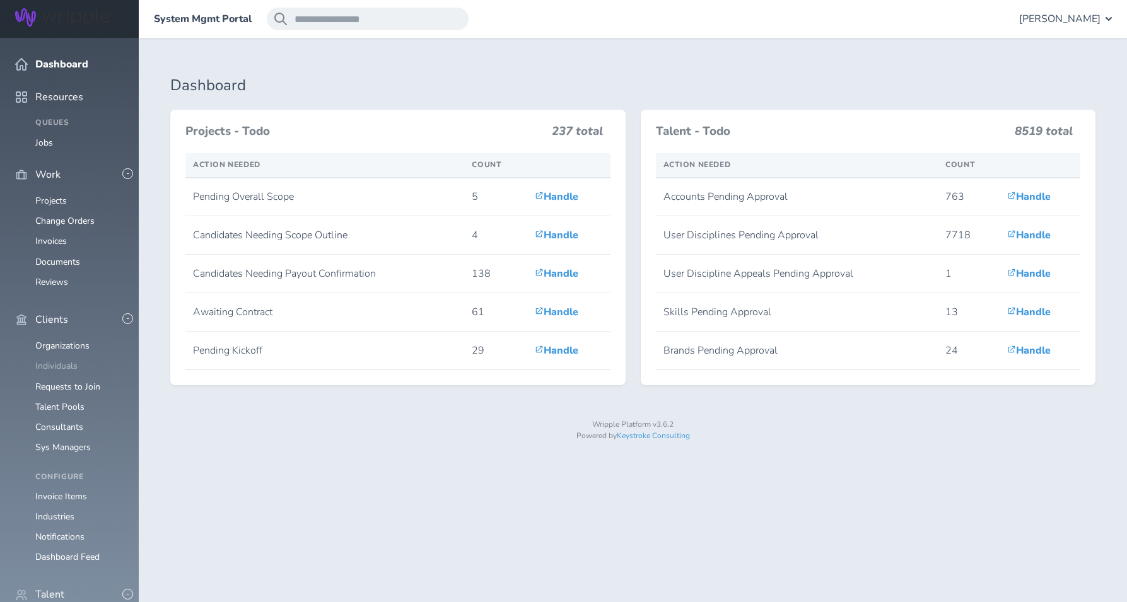
click at [54, 360] on link "Individuals" at bounding box center [56, 366] width 42 height 12
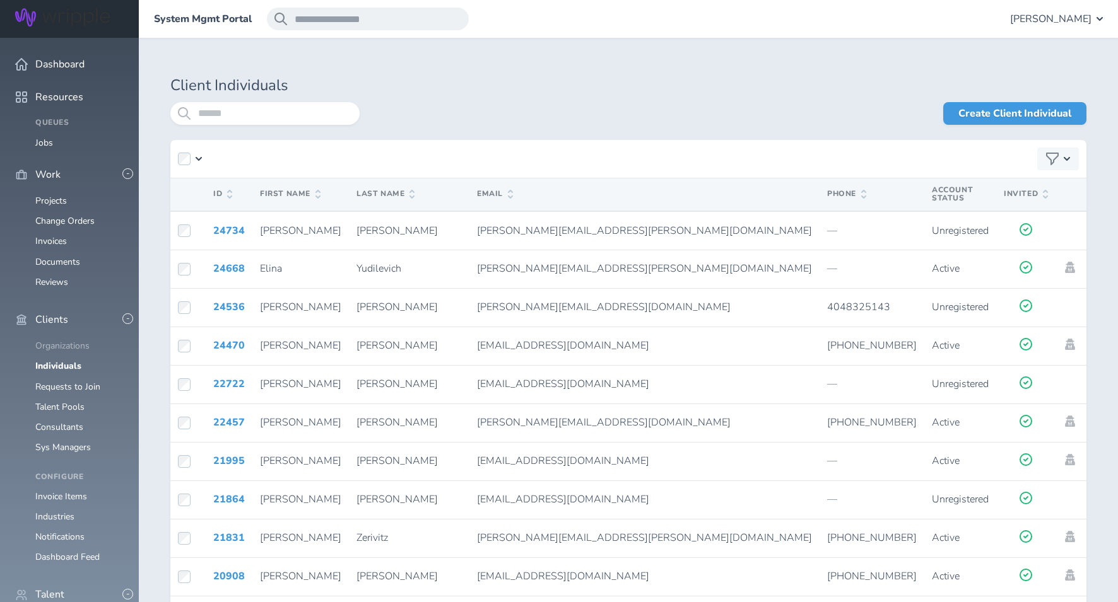
click at [47, 340] on link "Organizations" at bounding box center [62, 346] width 54 height 12
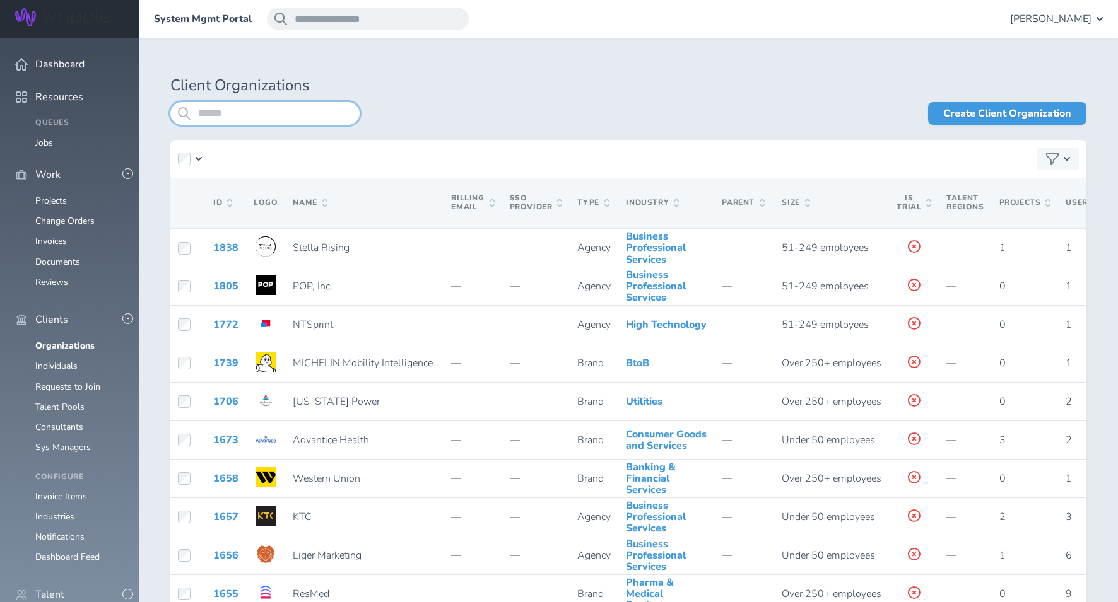
click at [268, 114] on input "search" at bounding box center [264, 113] width 189 height 23
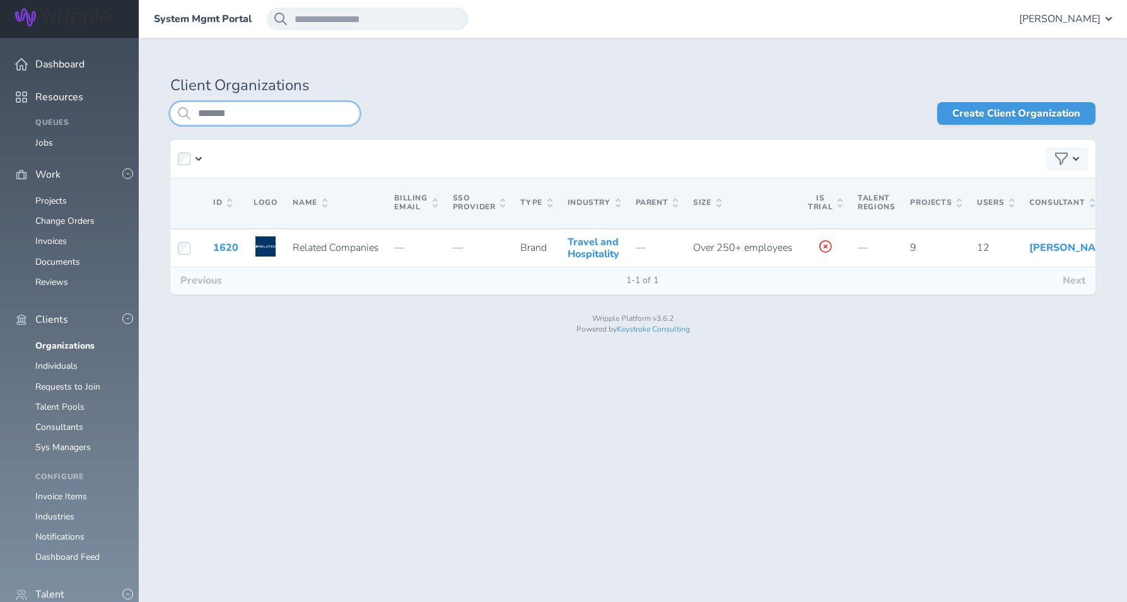
type input "*******"
click at [1062, 24] on span "Gabriella Rico" at bounding box center [1059, 18] width 81 height 11
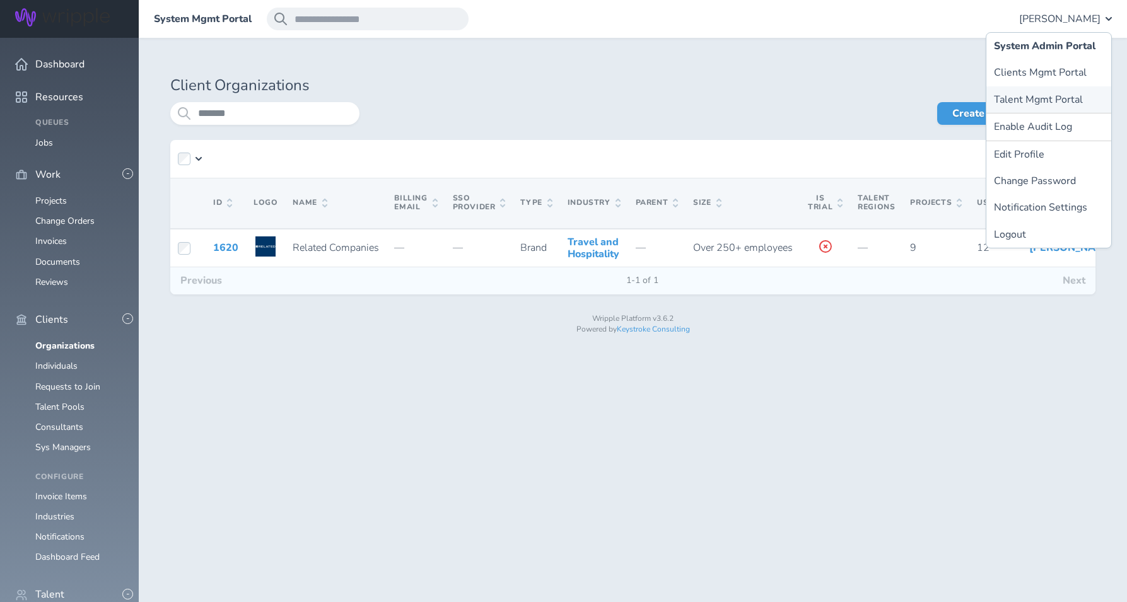
click at [1031, 100] on link "Talent Mgmt Portal" at bounding box center [1048, 99] width 125 height 26
